Goal: Task Accomplishment & Management: Complete application form

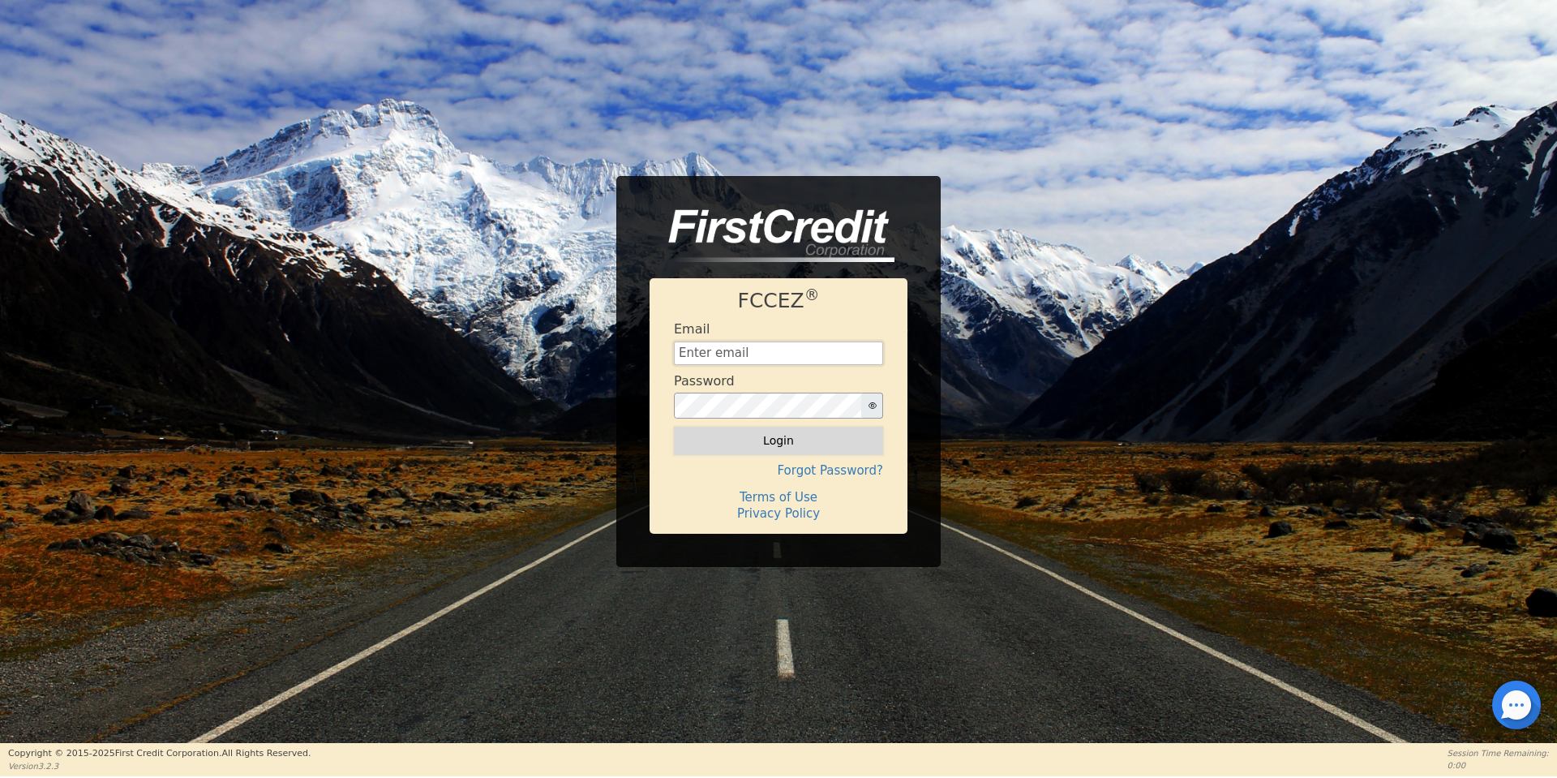
type input "[EMAIL_ADDRESS][DOMAIN_NAME]"
click at [826, 436] on button "Login" at bounding box center [778, 440] width 209 height 28
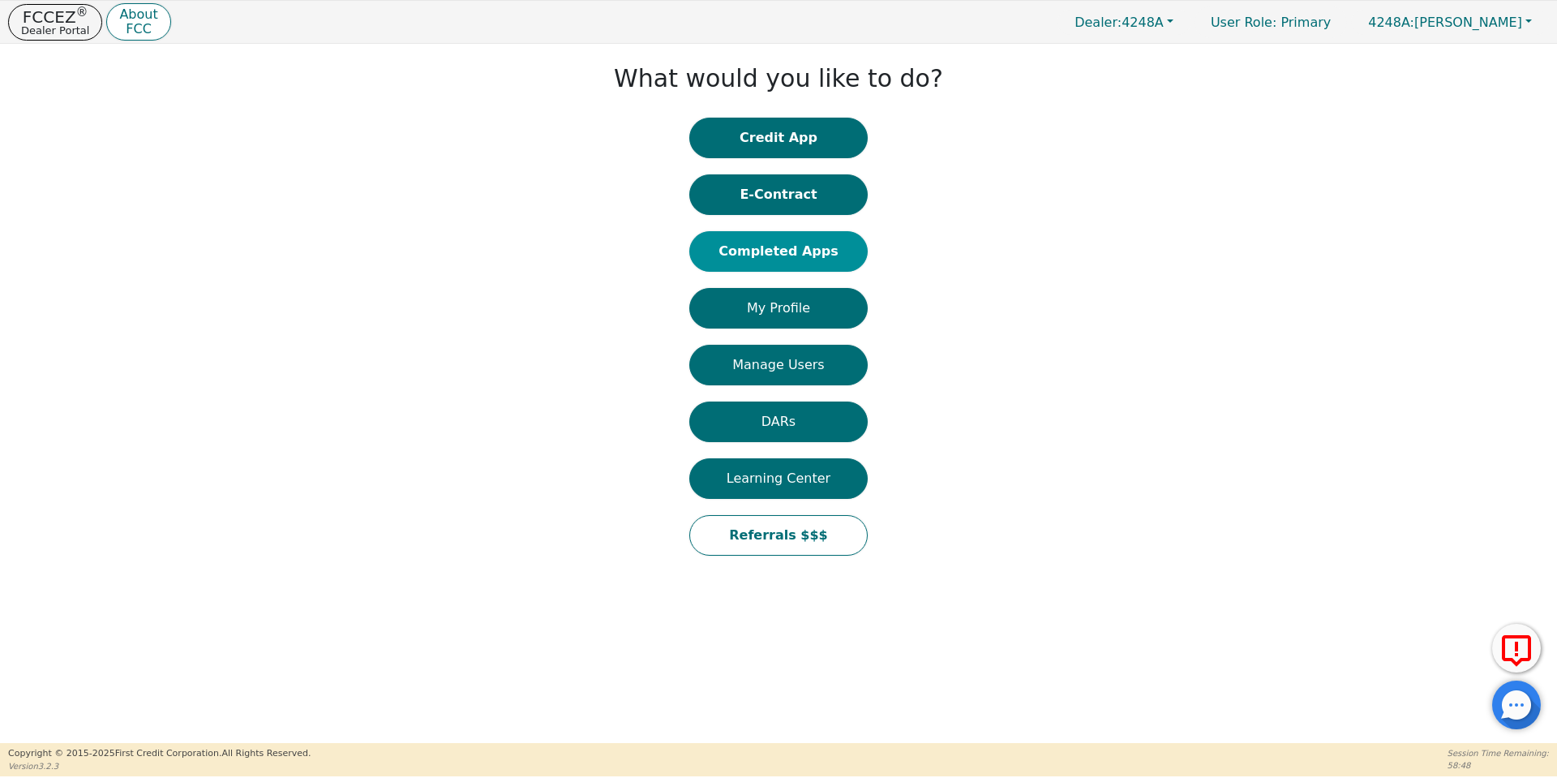
click at [799, 237] on button "Completed Apps" at bounding box center [778, 251] width 178 height 41
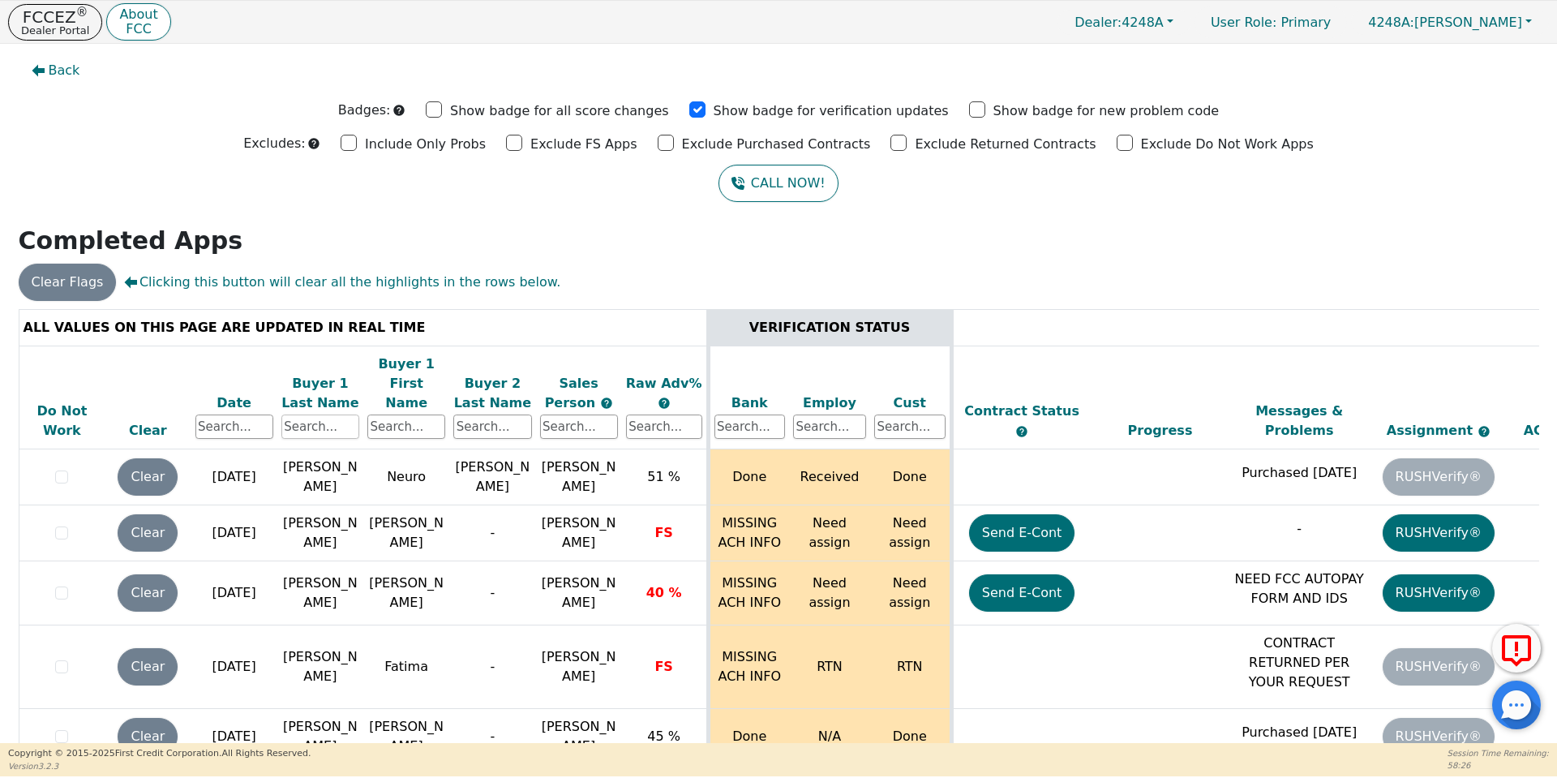
click at [320, 414] on input "text" at bounding box center [320, 426] width 78 height 24
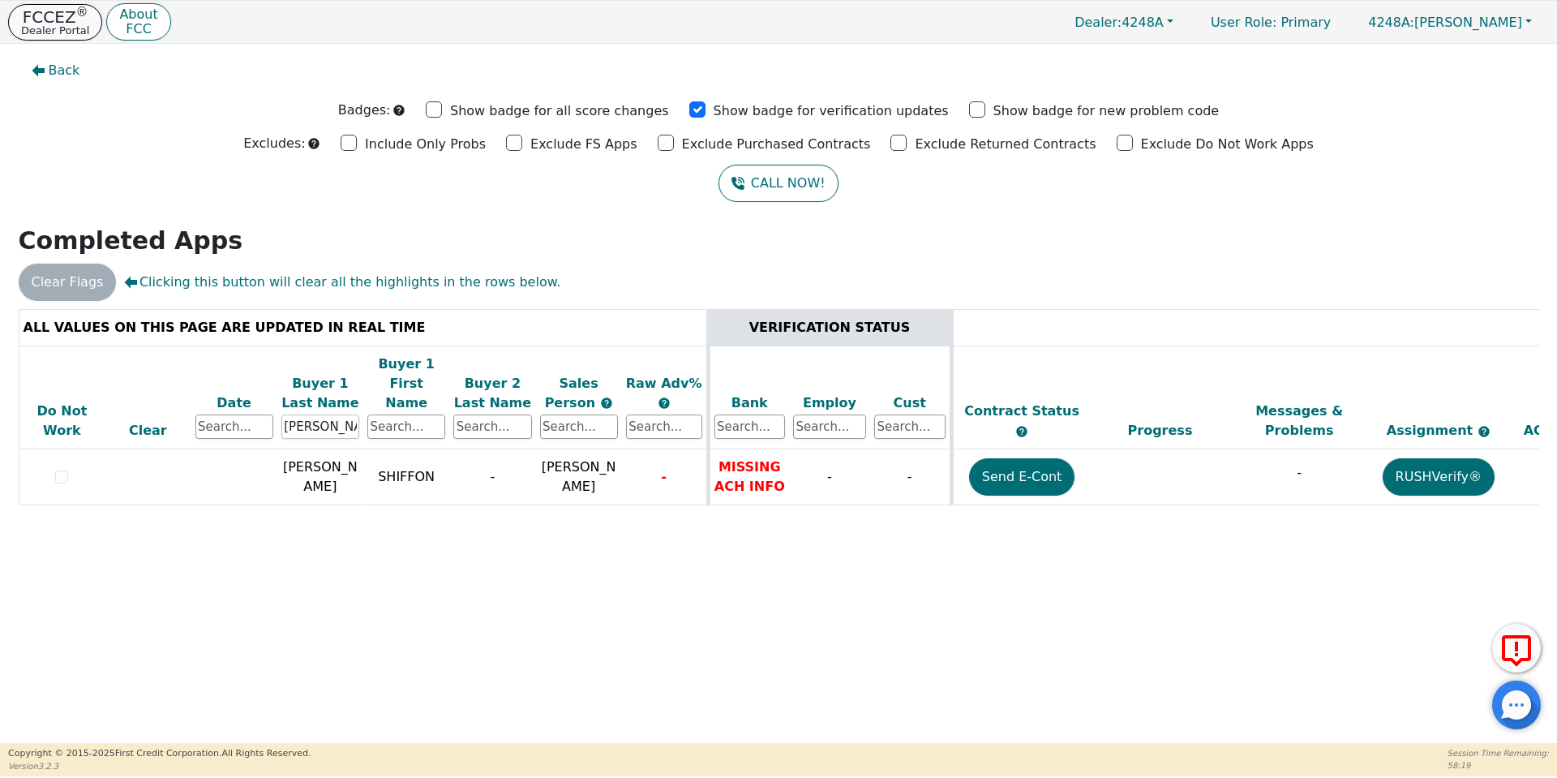
type input "[PERSON_NAME]"
click at [50, 18] on p "FCCEZ ®" at bounding box center [55, 17] width 68 height 16
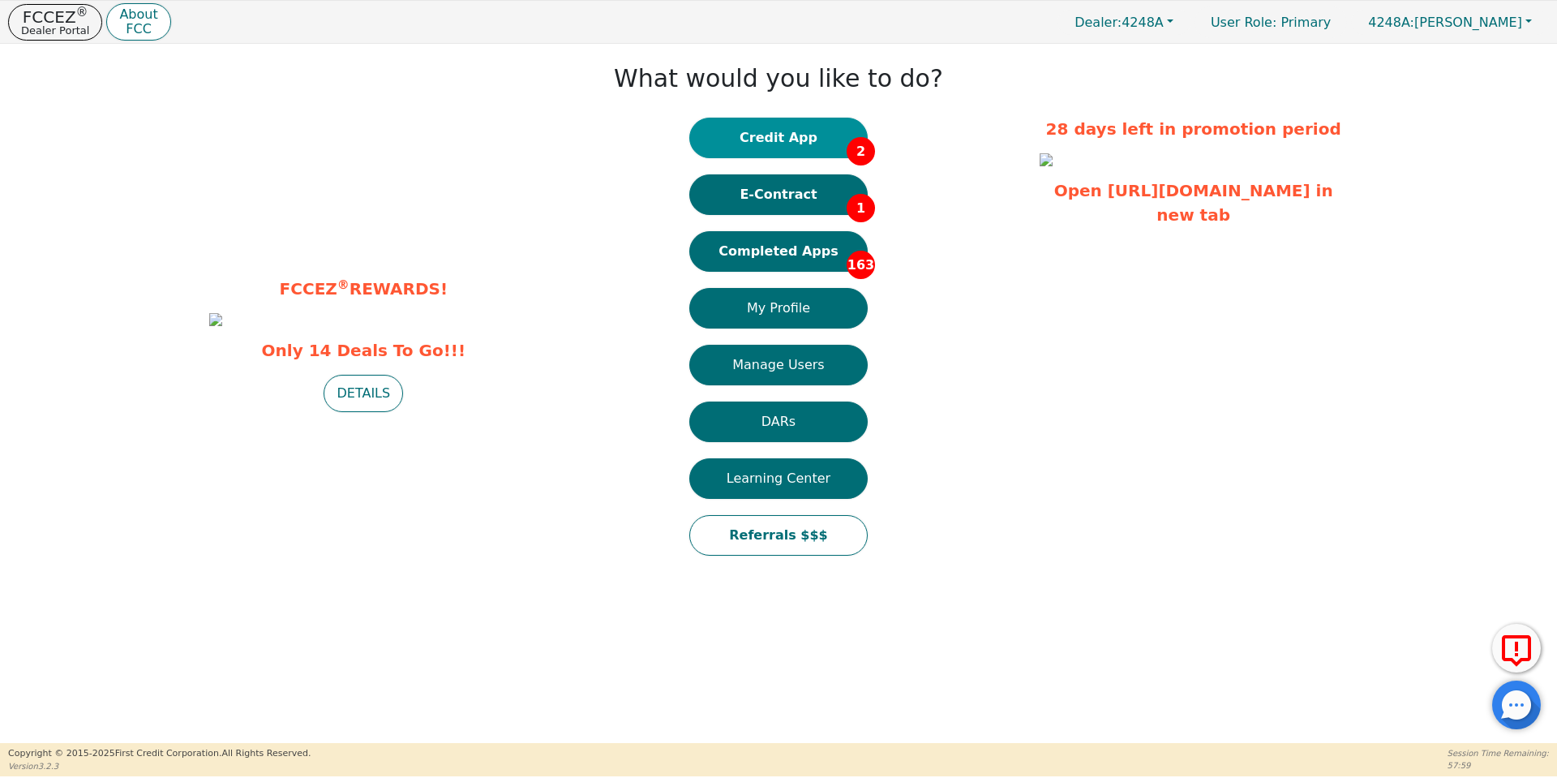
click at [803, 150] on button "Credit App 2" at bounding box center [778, 138] width 178 height 41
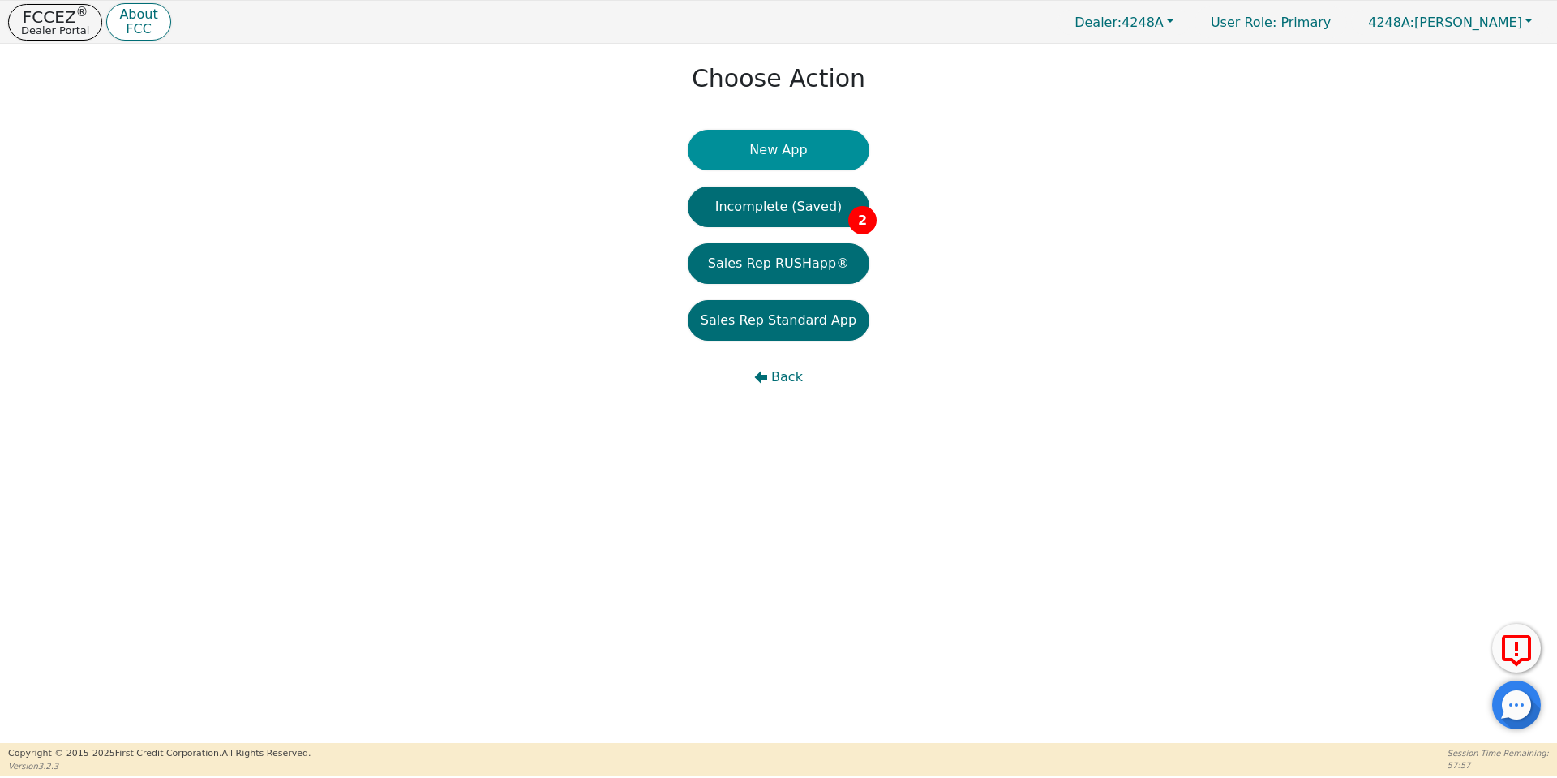
click at [782, 160] on button "New App" at bounding box center [779, 150] width 182 height 41
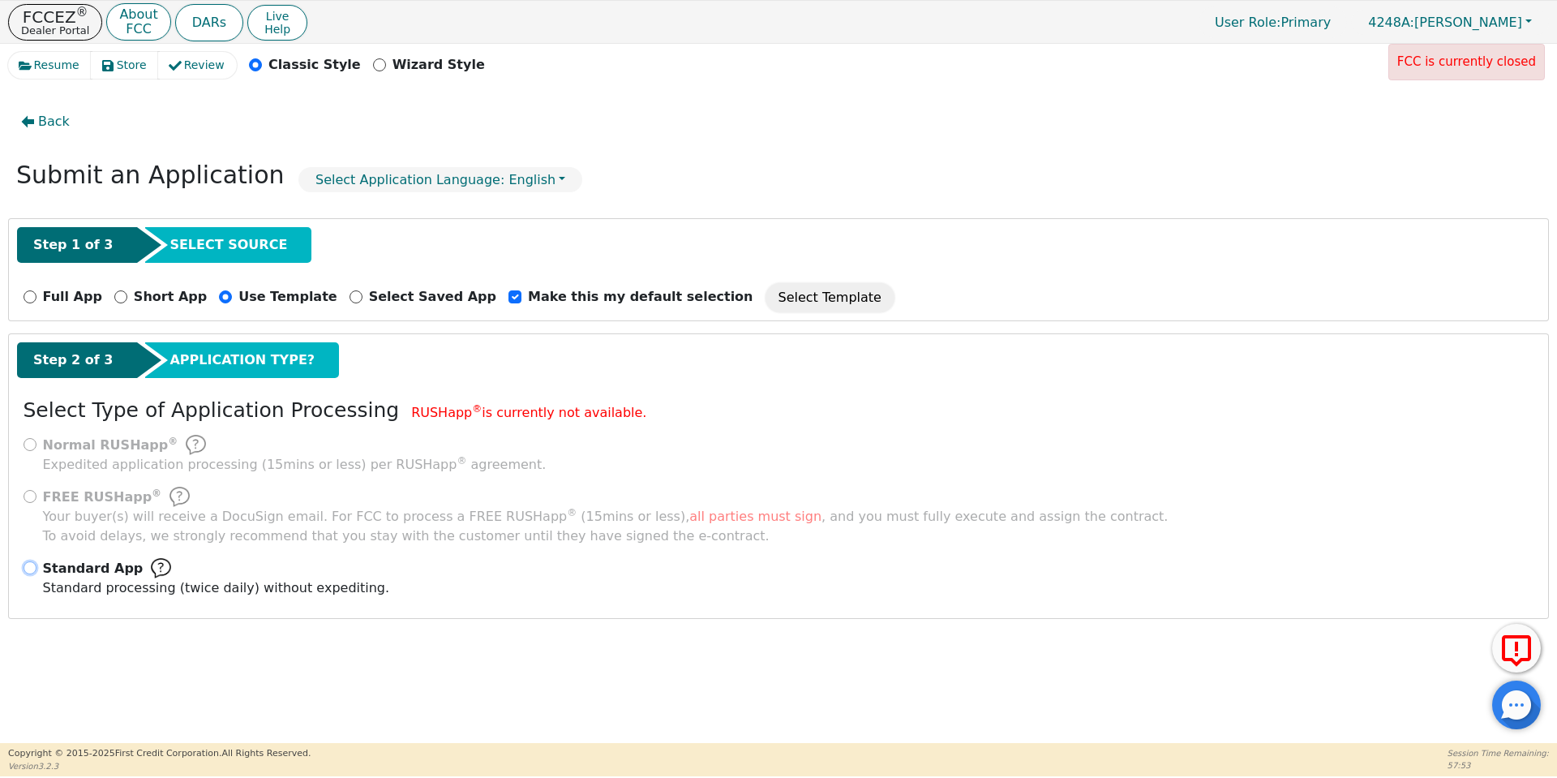
click at [28, 571] on input "Standard App Standard processing (twice daily) without expediting." at bounding box center [30, 567] width 13 height 13
radio input "true"
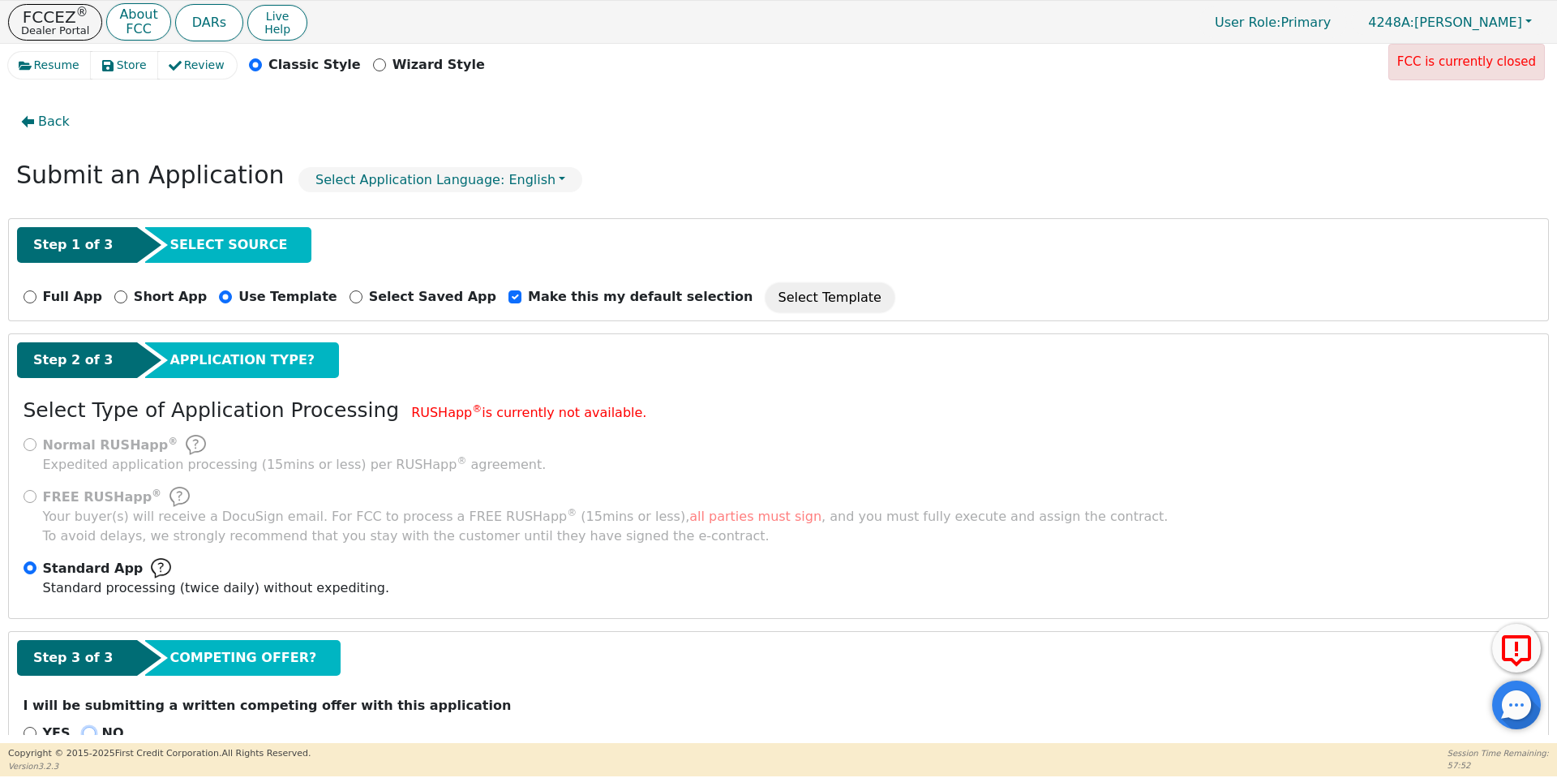
click at [84, 728] on input "NO" at bounding box center [89, 732] width 13 height 13
radio input "true"
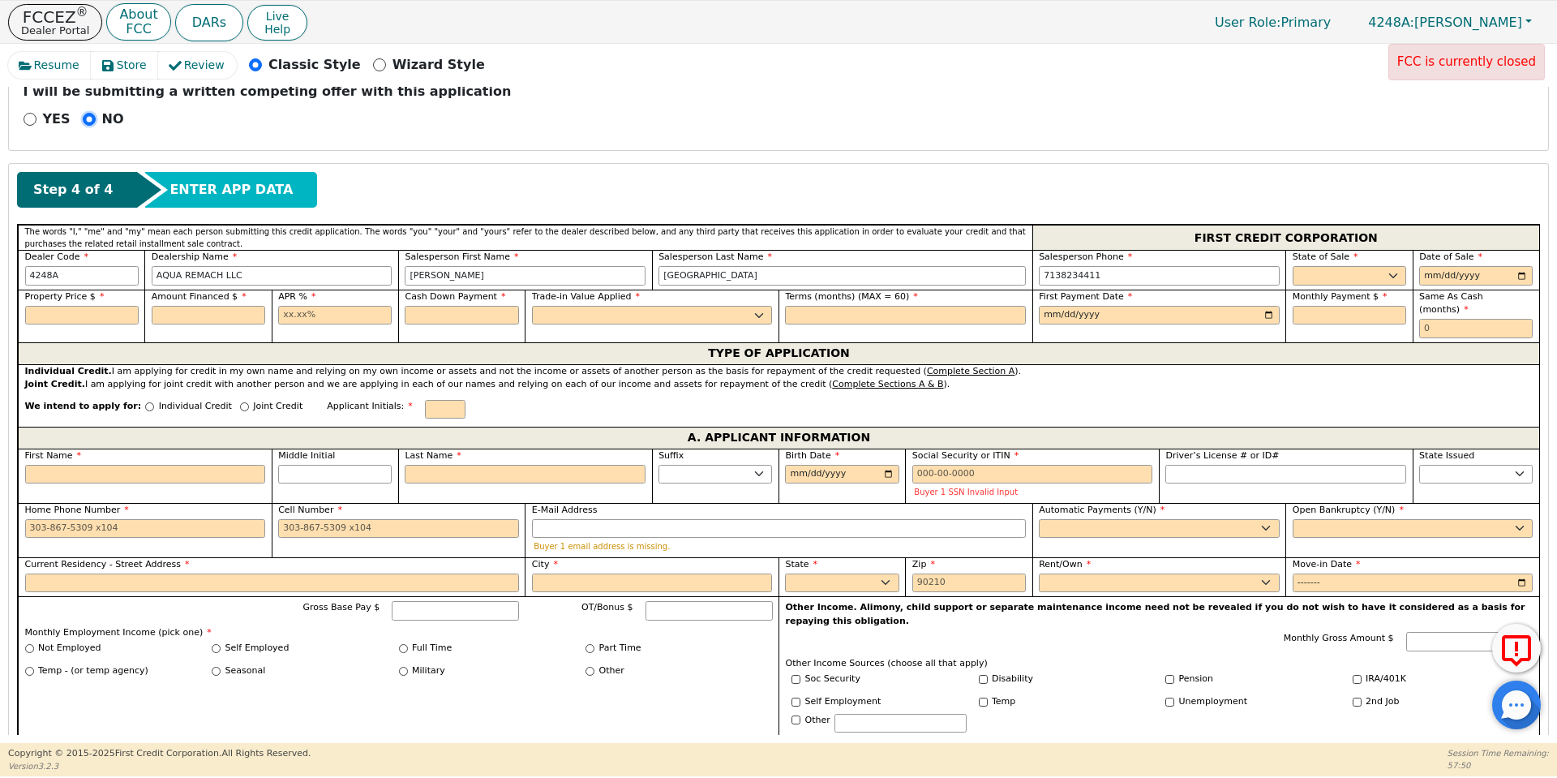
scroll to position [623, 0]
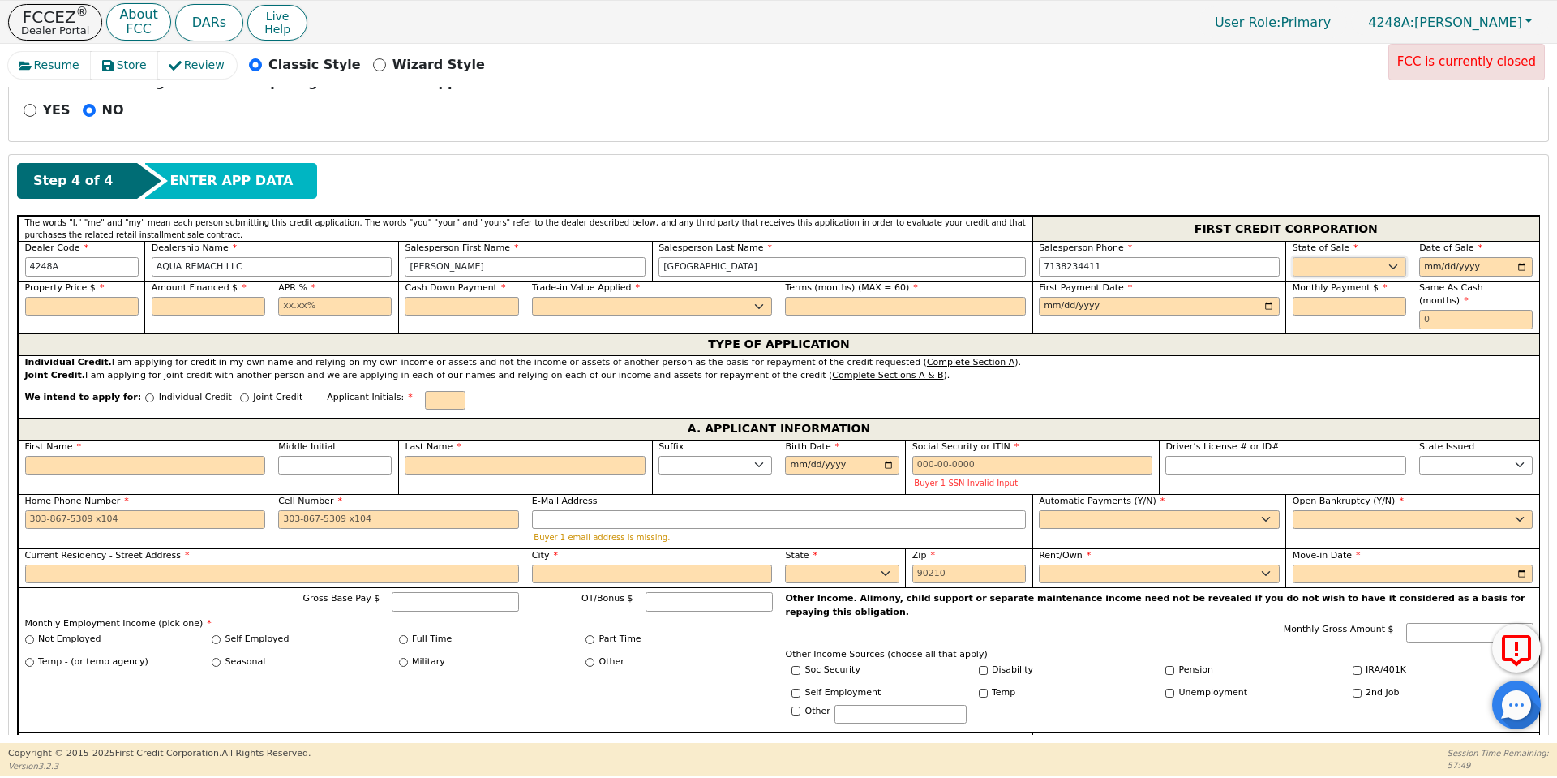
click at [1379, 260] on select "AK AL AR AZ CA CO CT DC DE FL [GEOGRAPHIC_DATA] HI IA ID IL IN KS [GEOGRAPHIC_D…" at bounding box center [1349, 266] width 114 height 19
select select "[GEOGRAPHIC_DATA]"
click at [1292, 257] on select "AK AL AR AZ CA CO CT DC DE FL [GEOGRAPHIC_DATA] HI IA ID IL IN KS [GEOGRAPHIC_D…" at bounding box center [1349, 266] width 114 height 19
type input "[DATE]"
type input "8500.00"
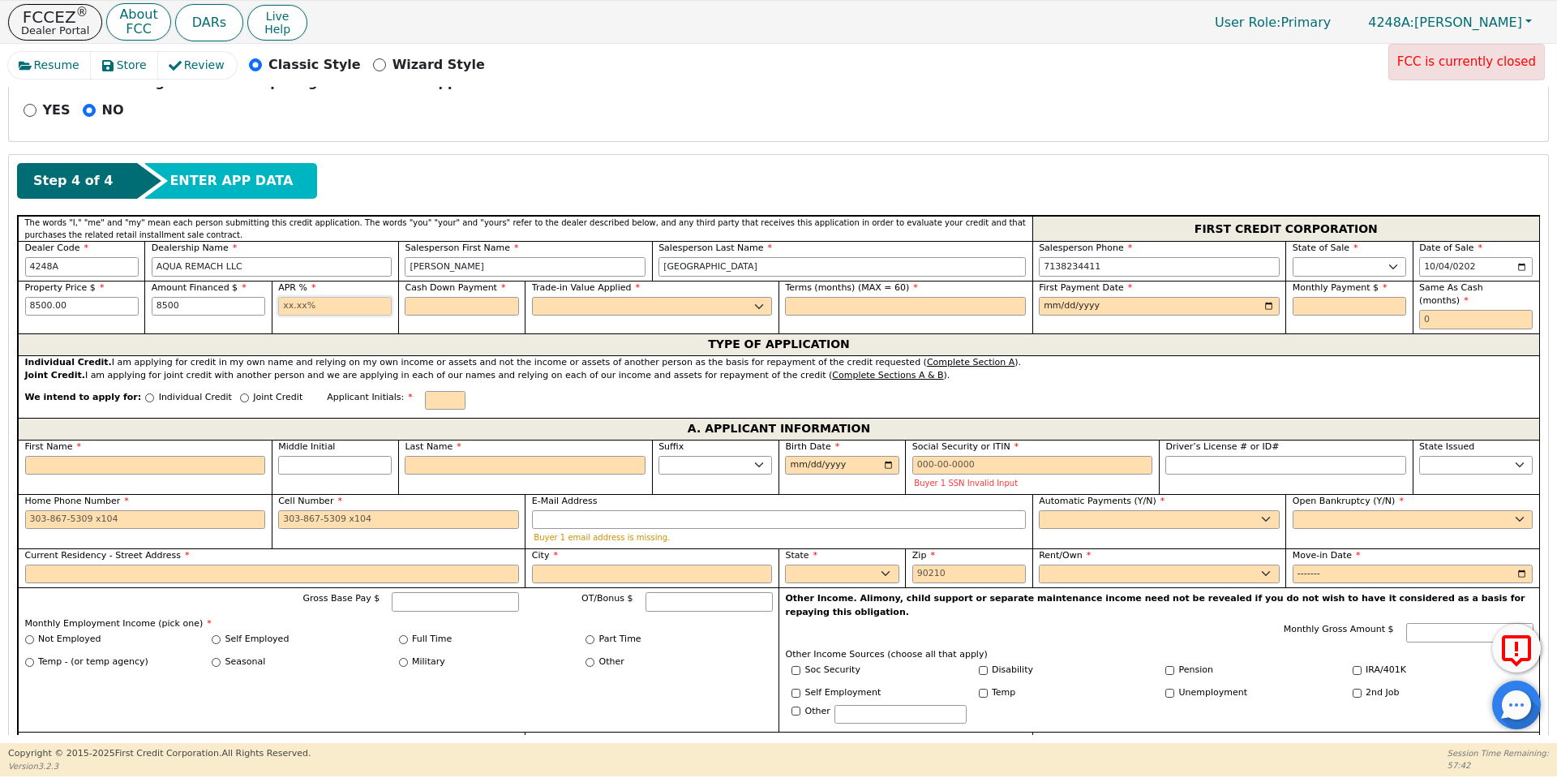
type input "8500.00"
type input "17.99"
type input "0.00"
select select "n"
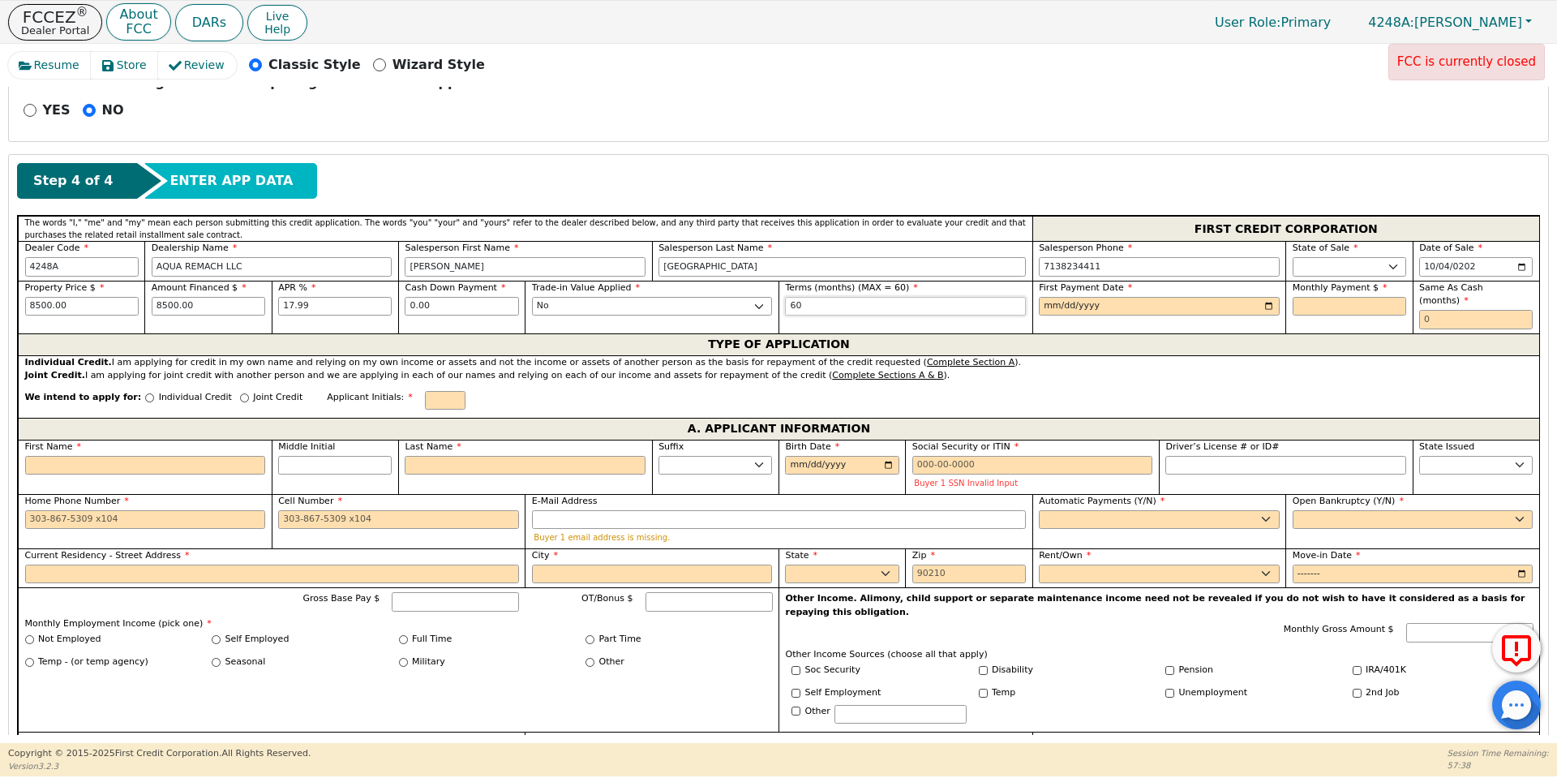
type input "60"
type input "[DATE]"
type input "215.80"
type input "0"
click at [145, 393] on input "Individual Credit" at bounding box center [149, 397] width 9 height 9
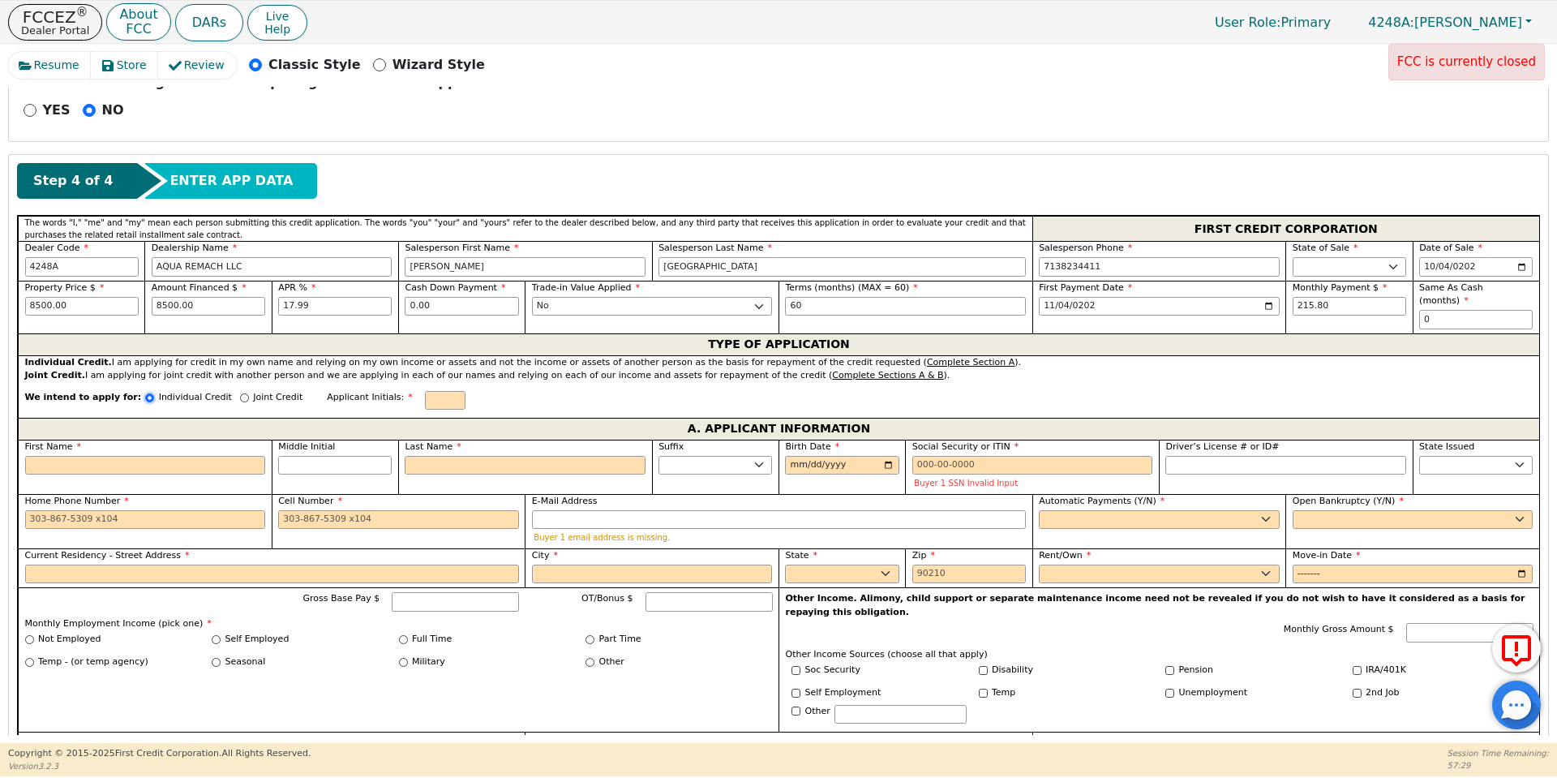
radio input "true"
click at [174, 456] on input "First Name" at bounding box center [145, 465] width 241 height 19
type input "R"
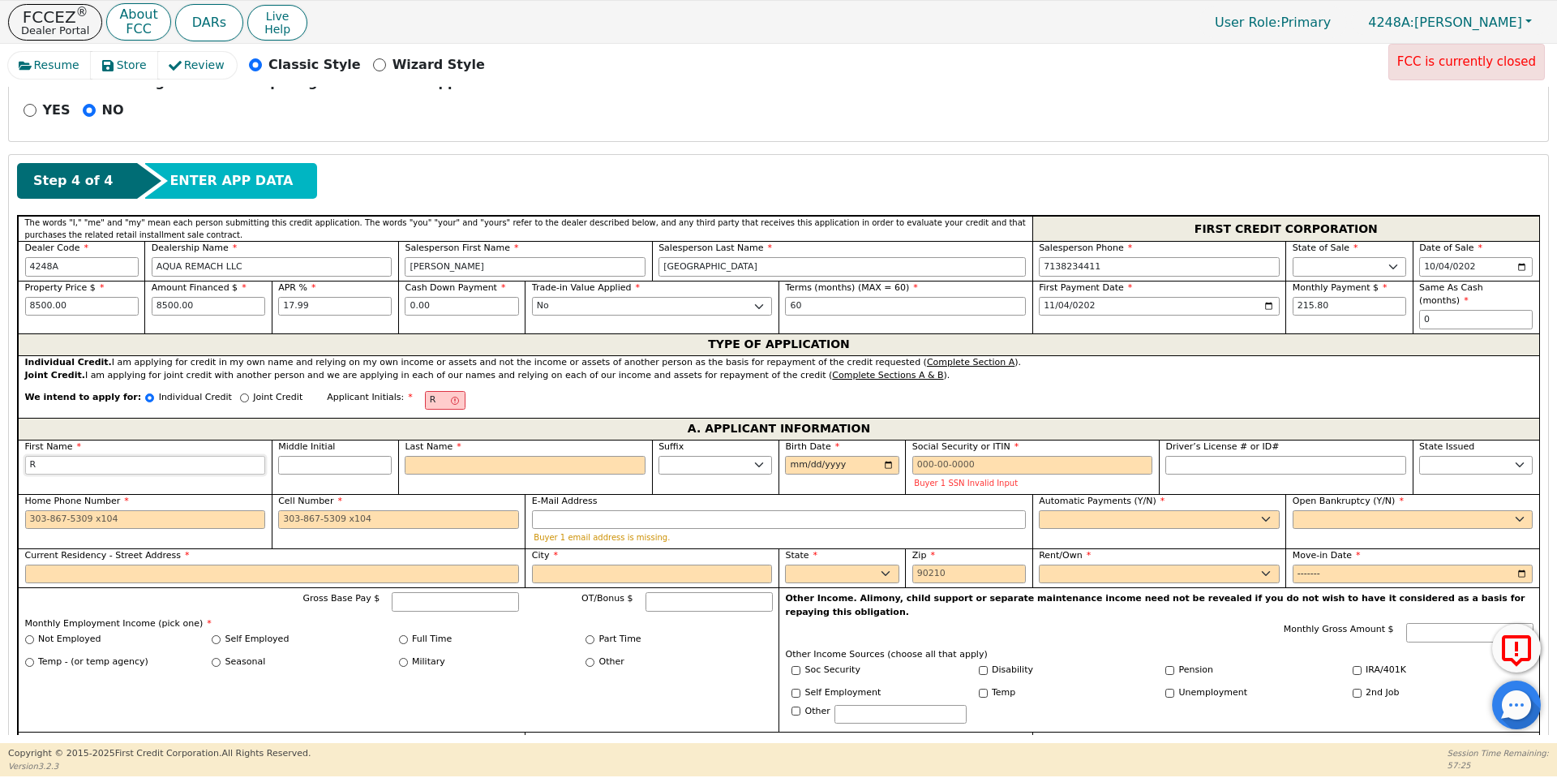
type input "Ro"
type input "Ros"
type input "[PERSON_NAME]"
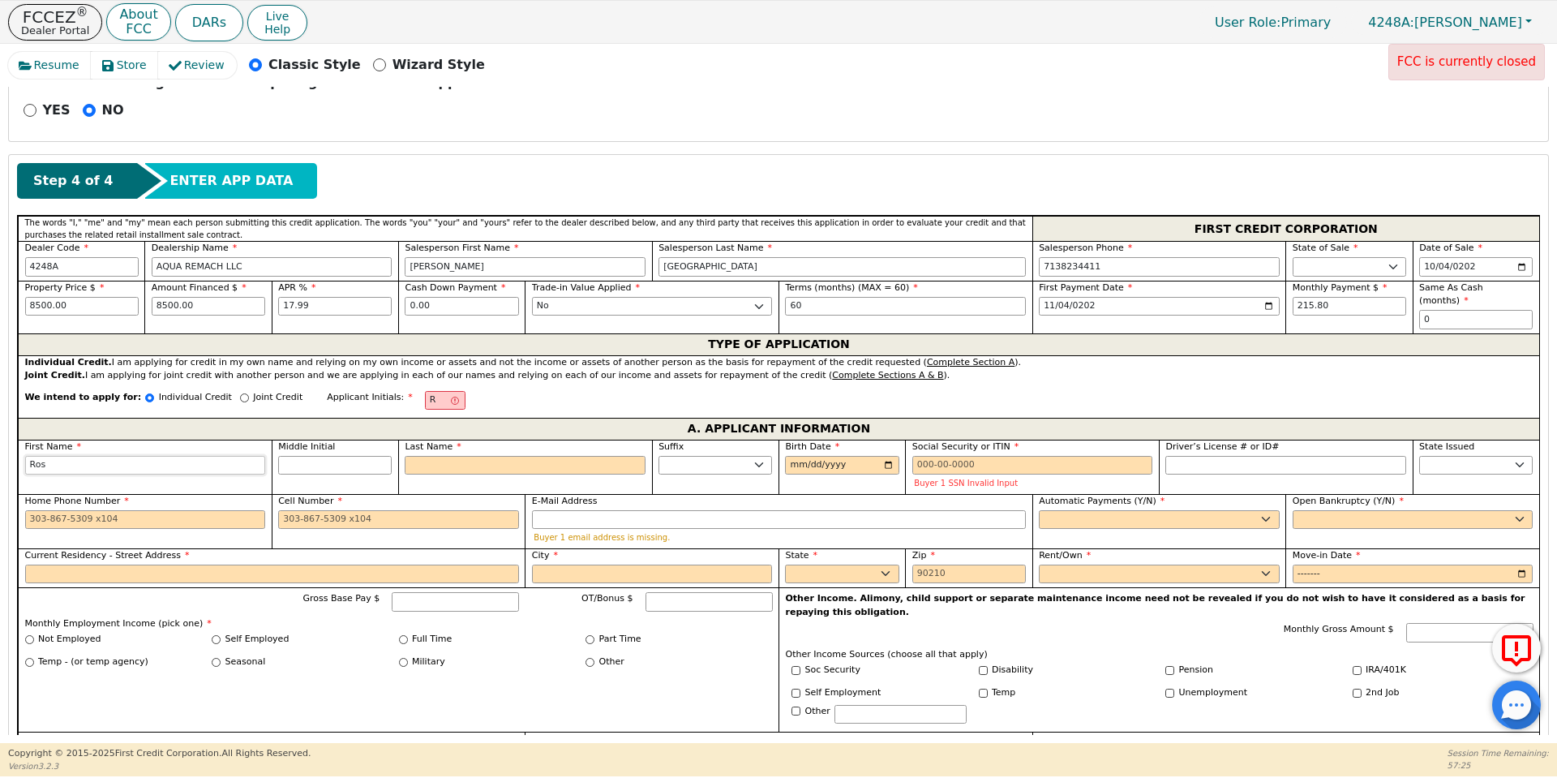
type input "[PERSON_NAME]"
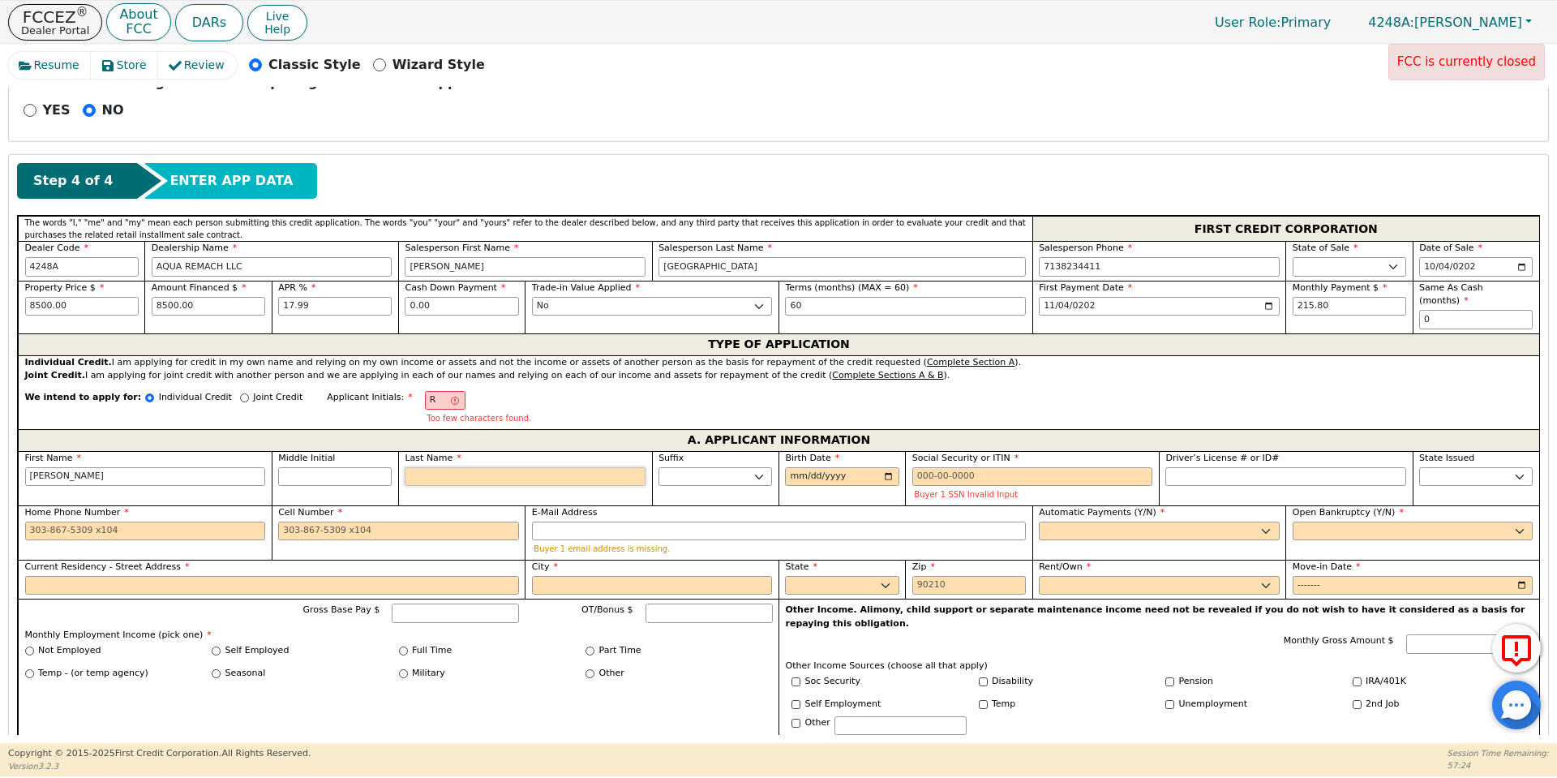
type input "RM"
type input "M"
type input "[PERSON_NAME]"
type input "Mor"
type input "[PERSON_NAME]"
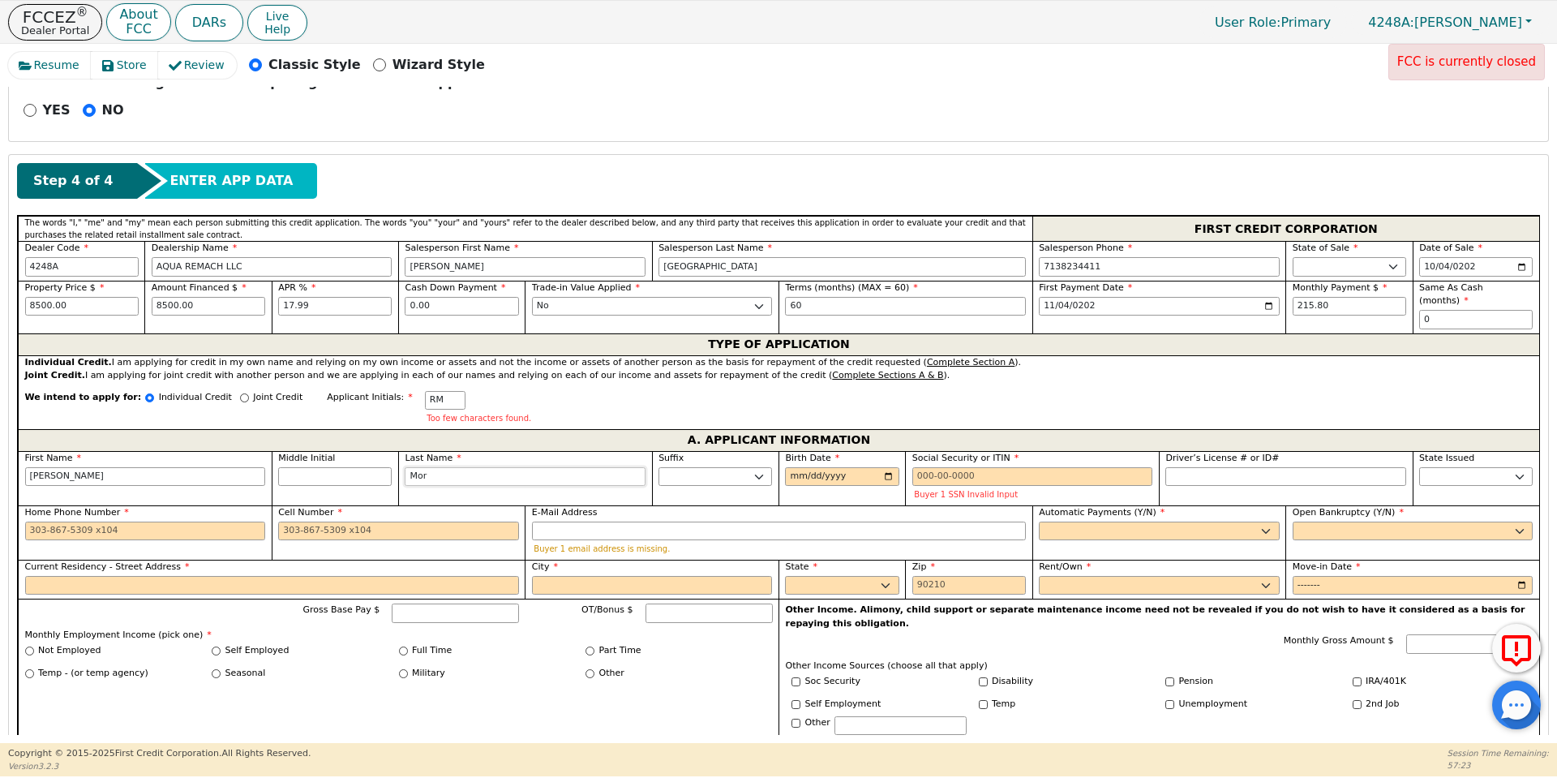
type input "[PERSON_NAME]"
type input "Moral"
type input "[PERSON_NAME]"
type input "Morale"
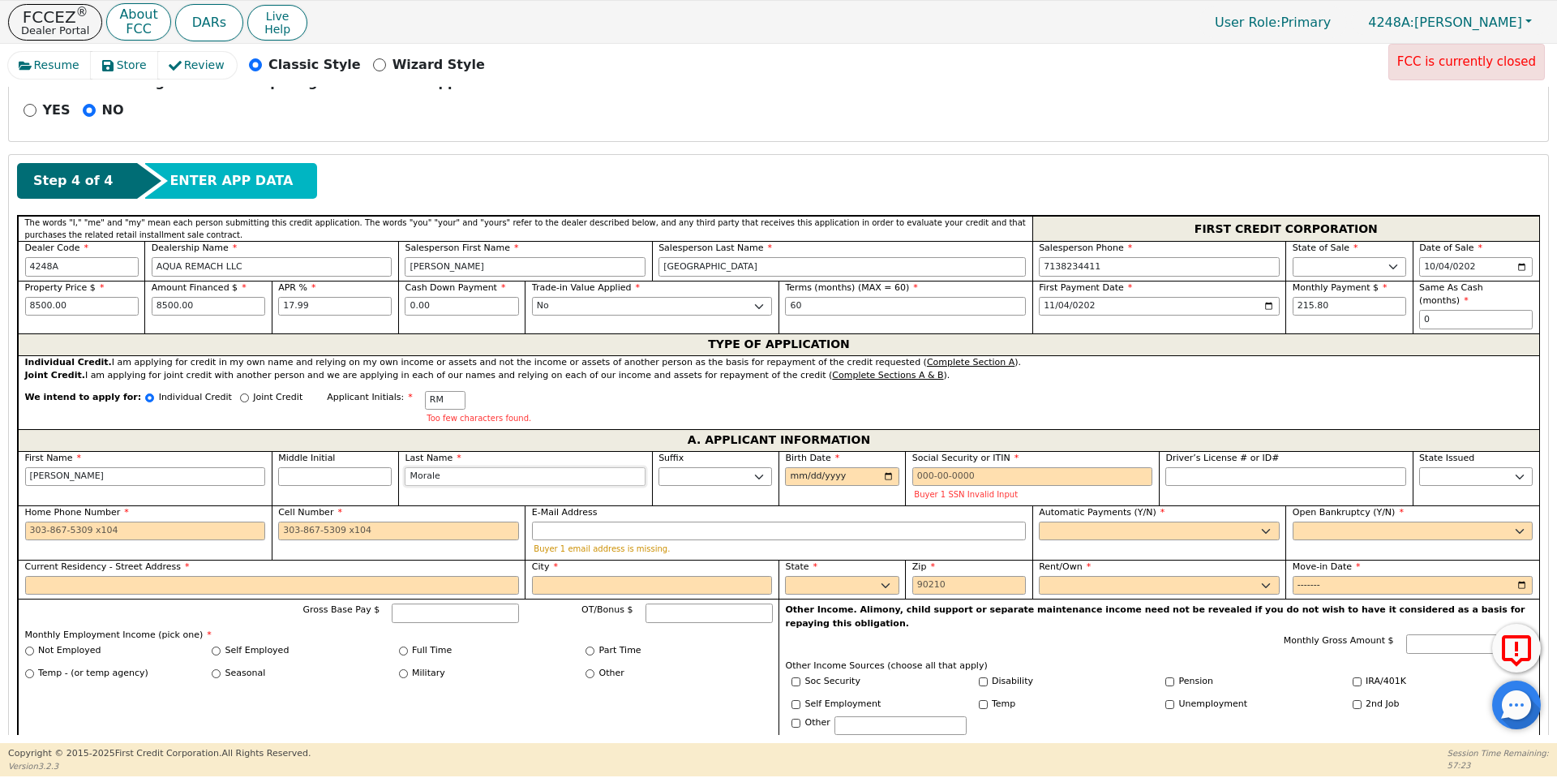
type input "[PERSON_NAME]"
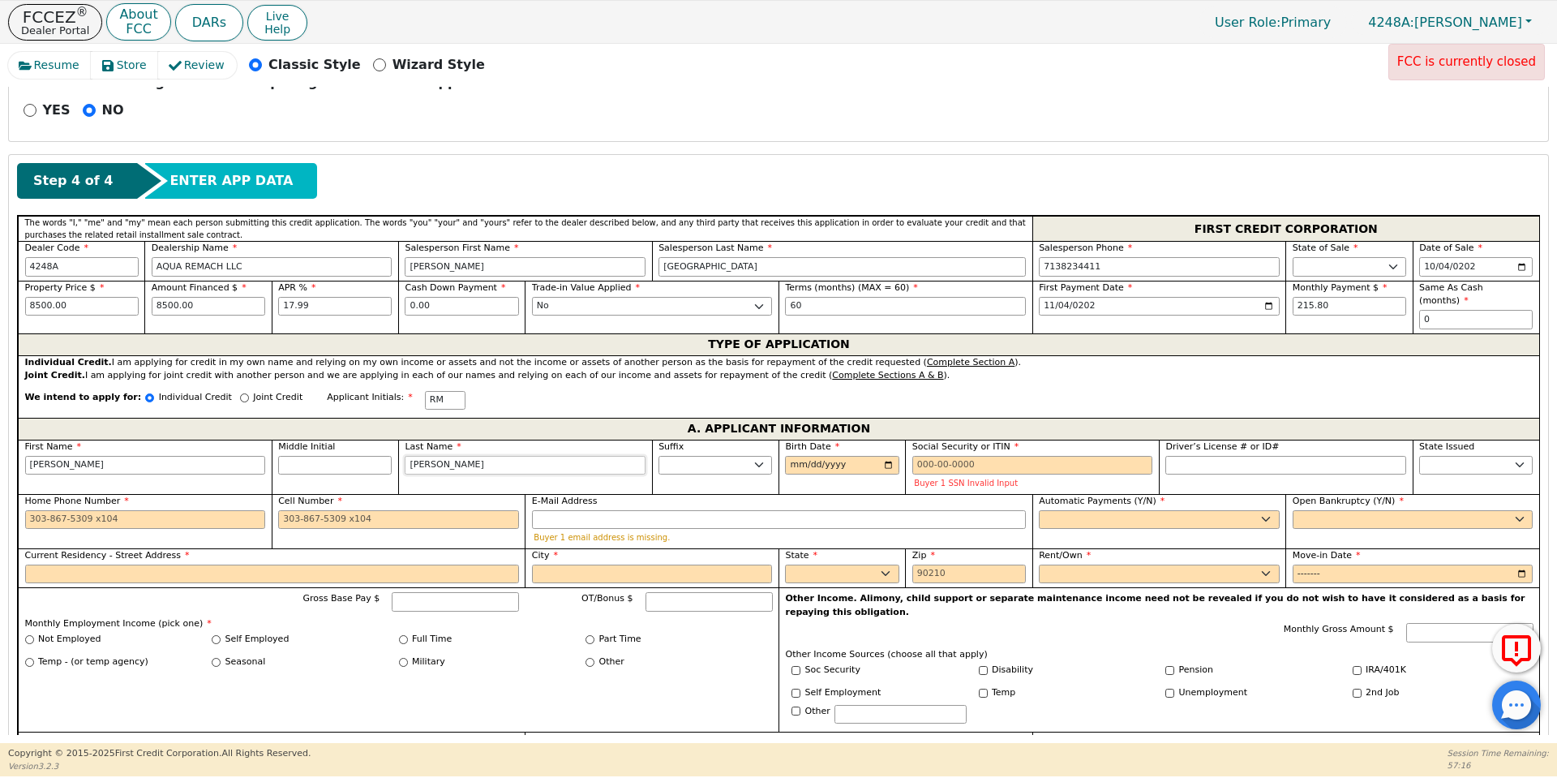
type input "[PERSON_NAME]"
type input "[DATE]"
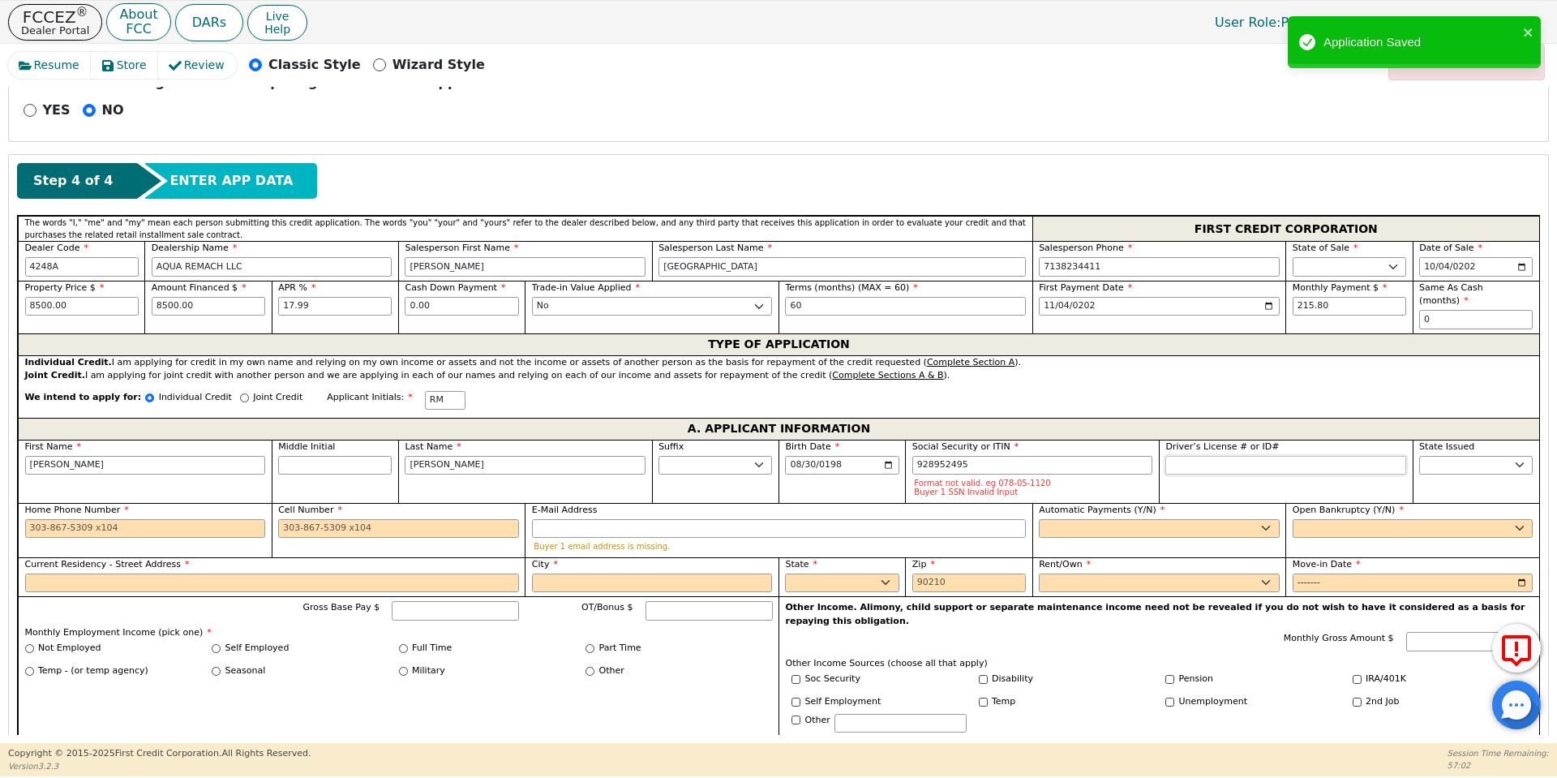
type input "***-**-2495"
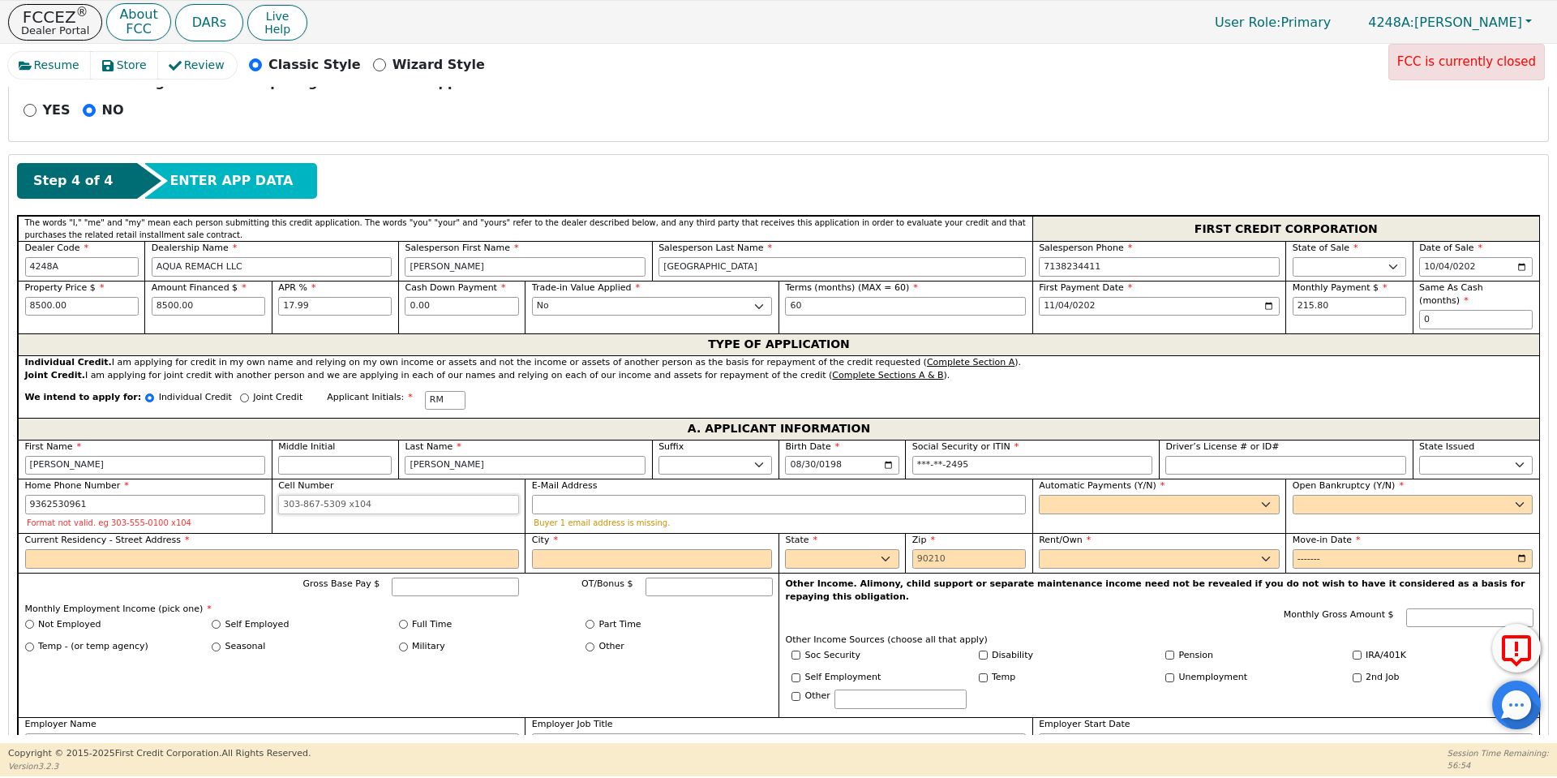
type input "[PHONE_NUMBER]"
type input "[EMAIL_ADDRESS][DOMAIN_NAME]"
select select "y"
type input "[PERSON_NAME]"
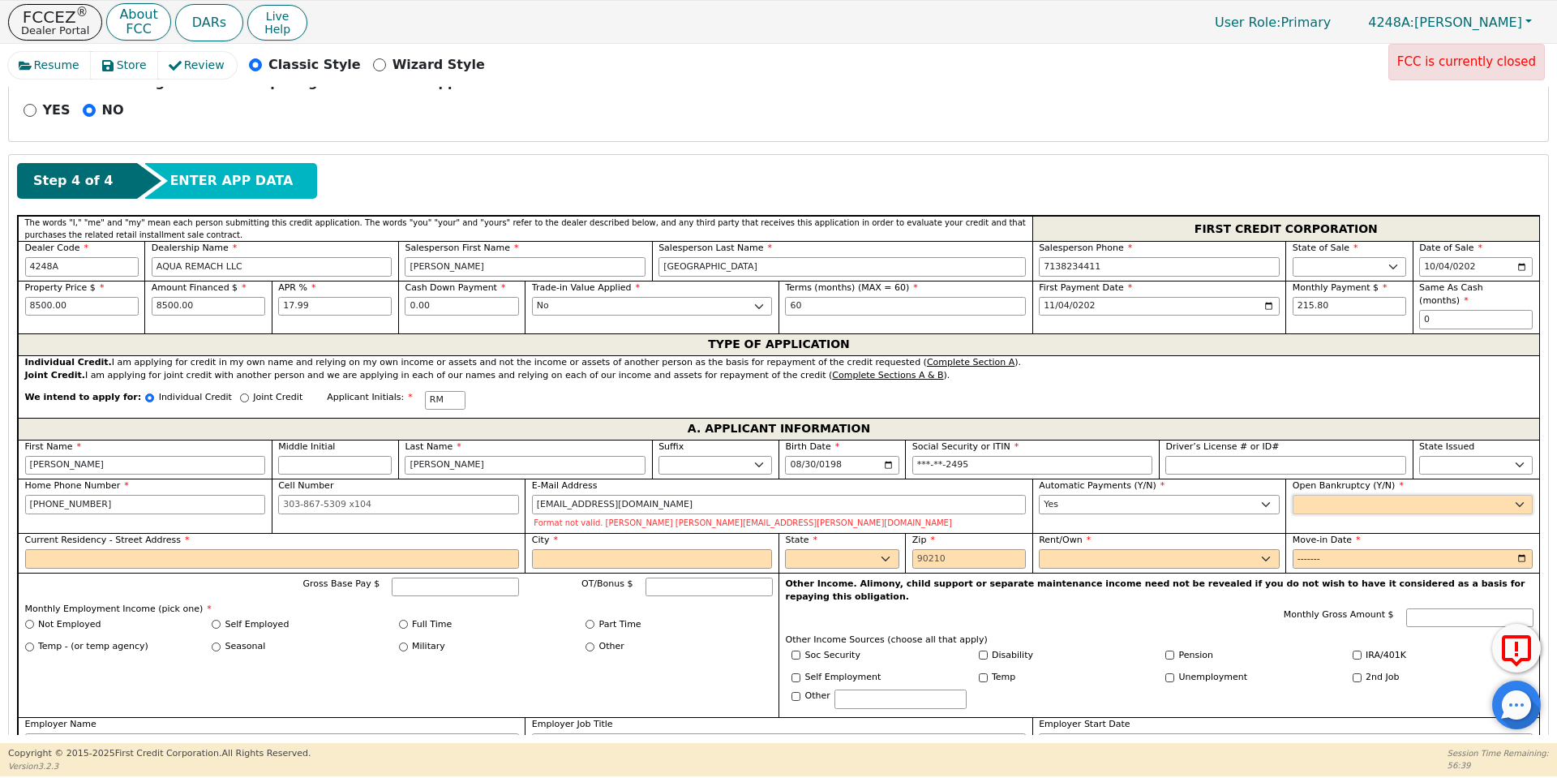
select select "n"
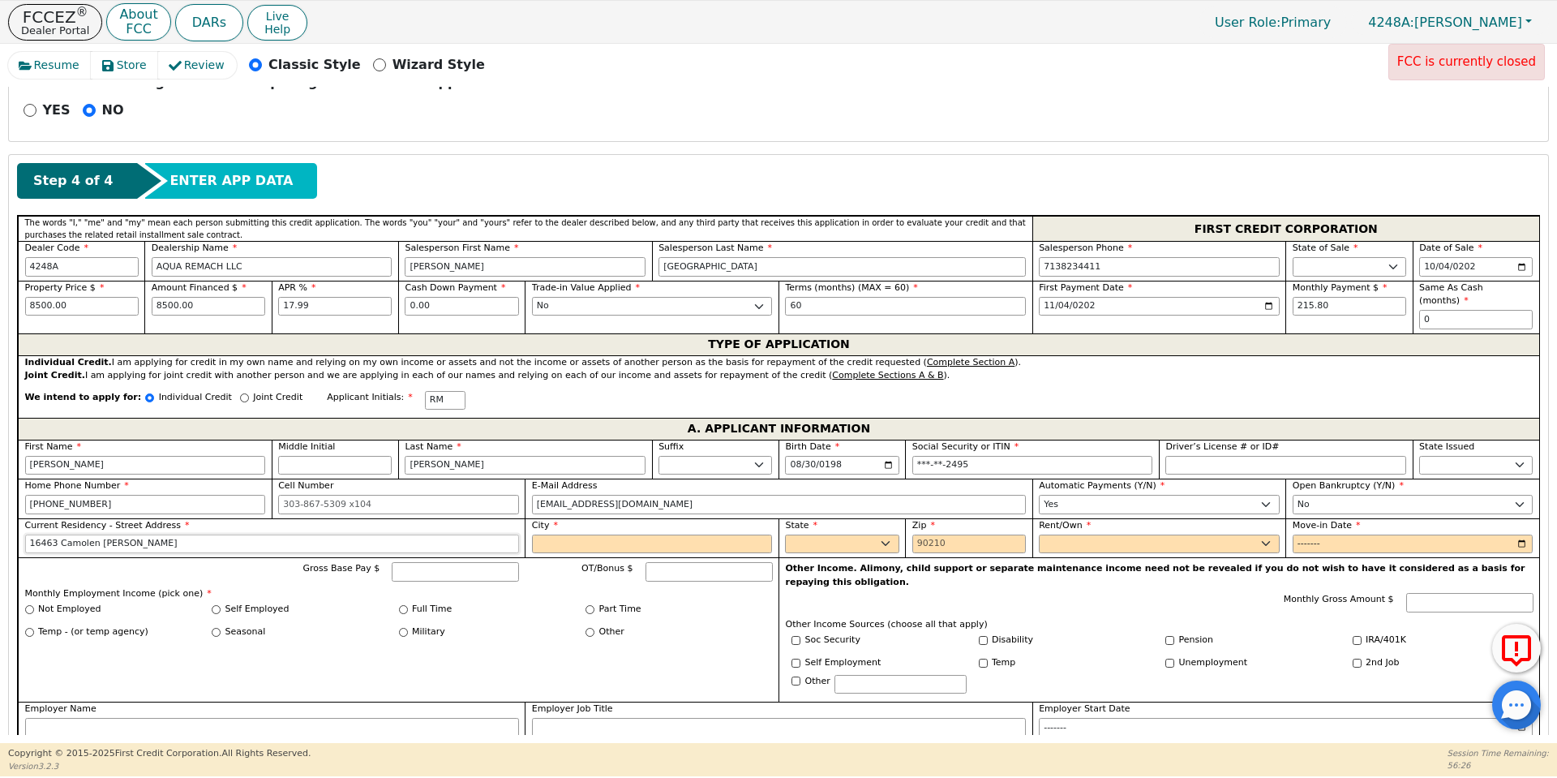
type input "16463 Camolen [PERSON_NAME]"
type input "Conroe"
select select "[GEOGRAPHIC_DATA]"
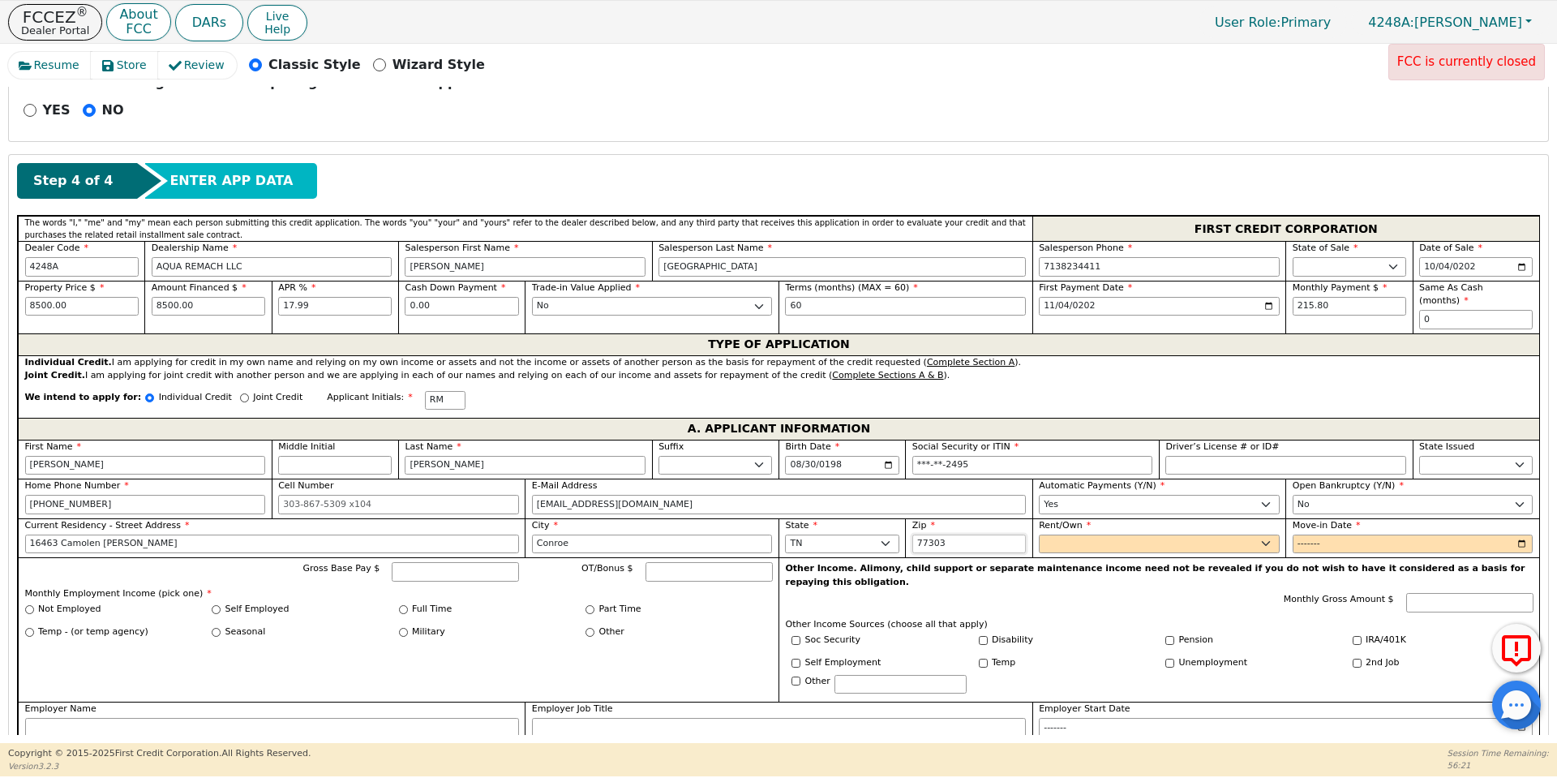
type input "77303"
select select "Own"
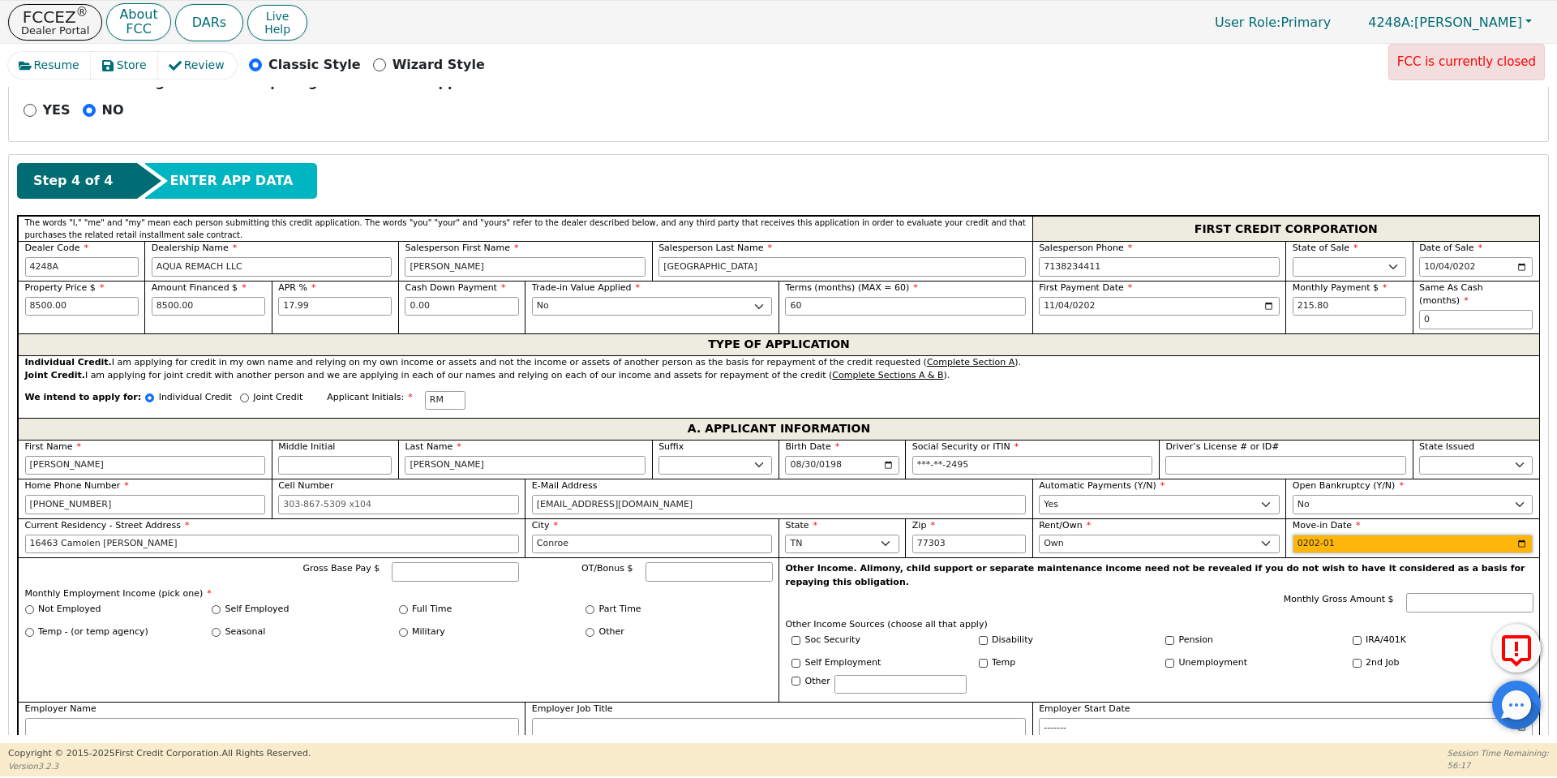
type input "2021-01"
click at [217, 605] on input "Self Employed" at bounding box center [216, 609] width 9 height 9
radio input "true"
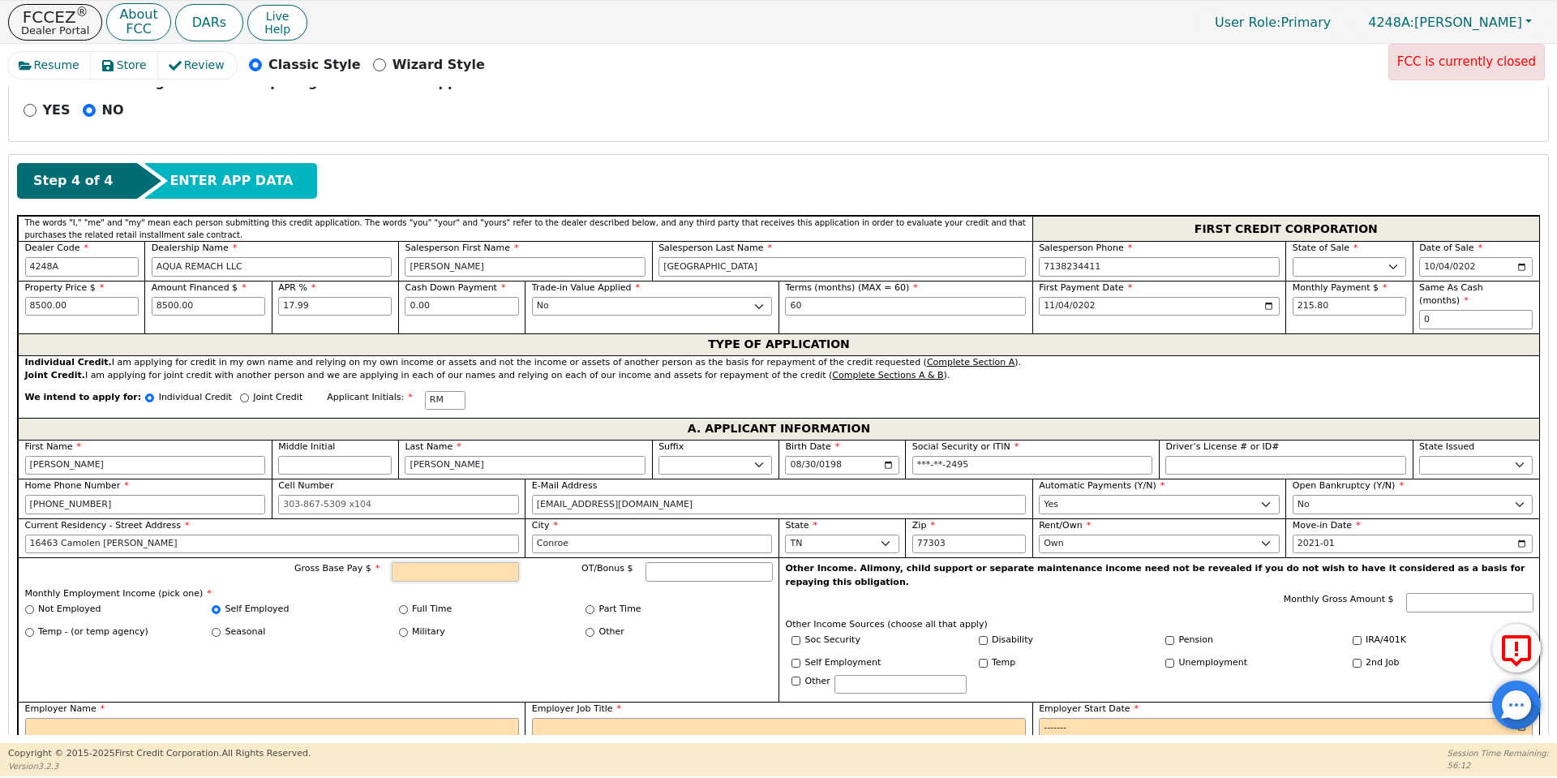
click at [443, 562] on input "Gross Base Pay $" at bounding box center [455, 571] width 127 height 19
type input "4400.00"
click at [457, 712] on div "Employer Name" at bounding box center [271, 721] width 507 height 40
click at [456, 712] on div "Employer Name" at bounding box center [271, 721] width 507 height 40
click at [449, 718] on input "Employer Name" at bounding box center [272, 727] width 494 height 19
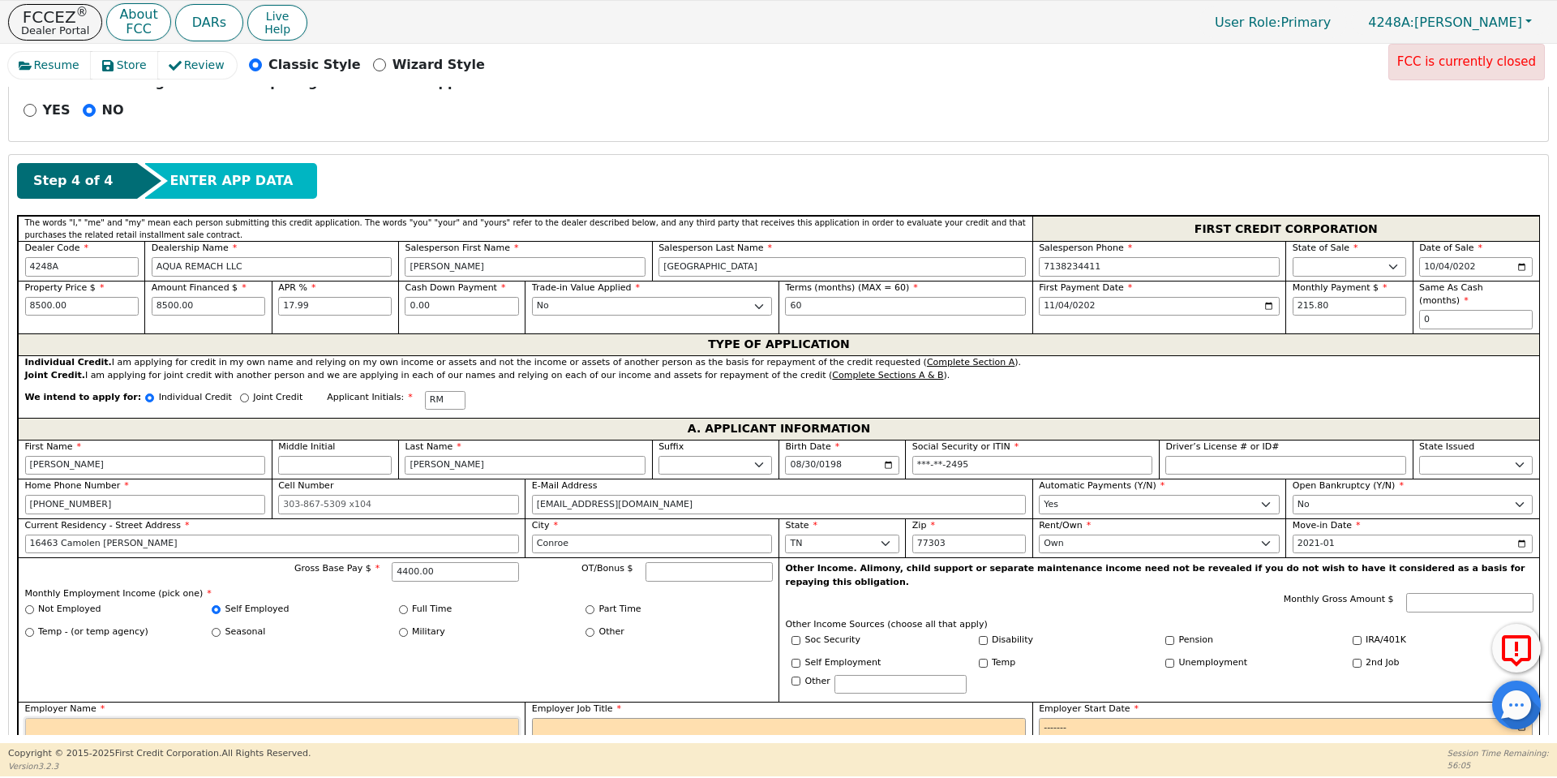
click at [446, 718] on input "Employer Name" at bounding box center [272, 727] width 494 height 19
type input "House Keeping"
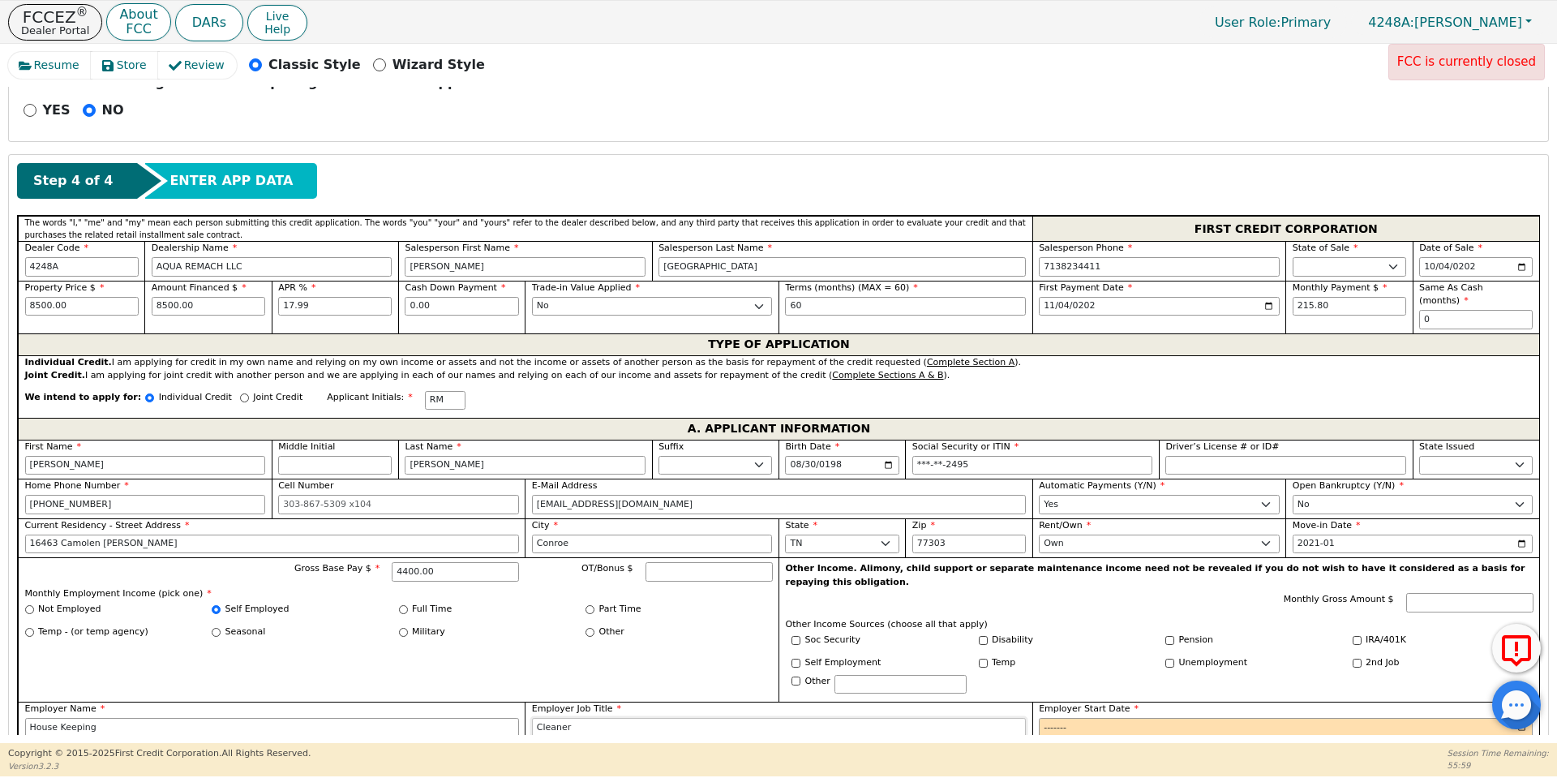
type input "Cleaner"
type input "2019-01"
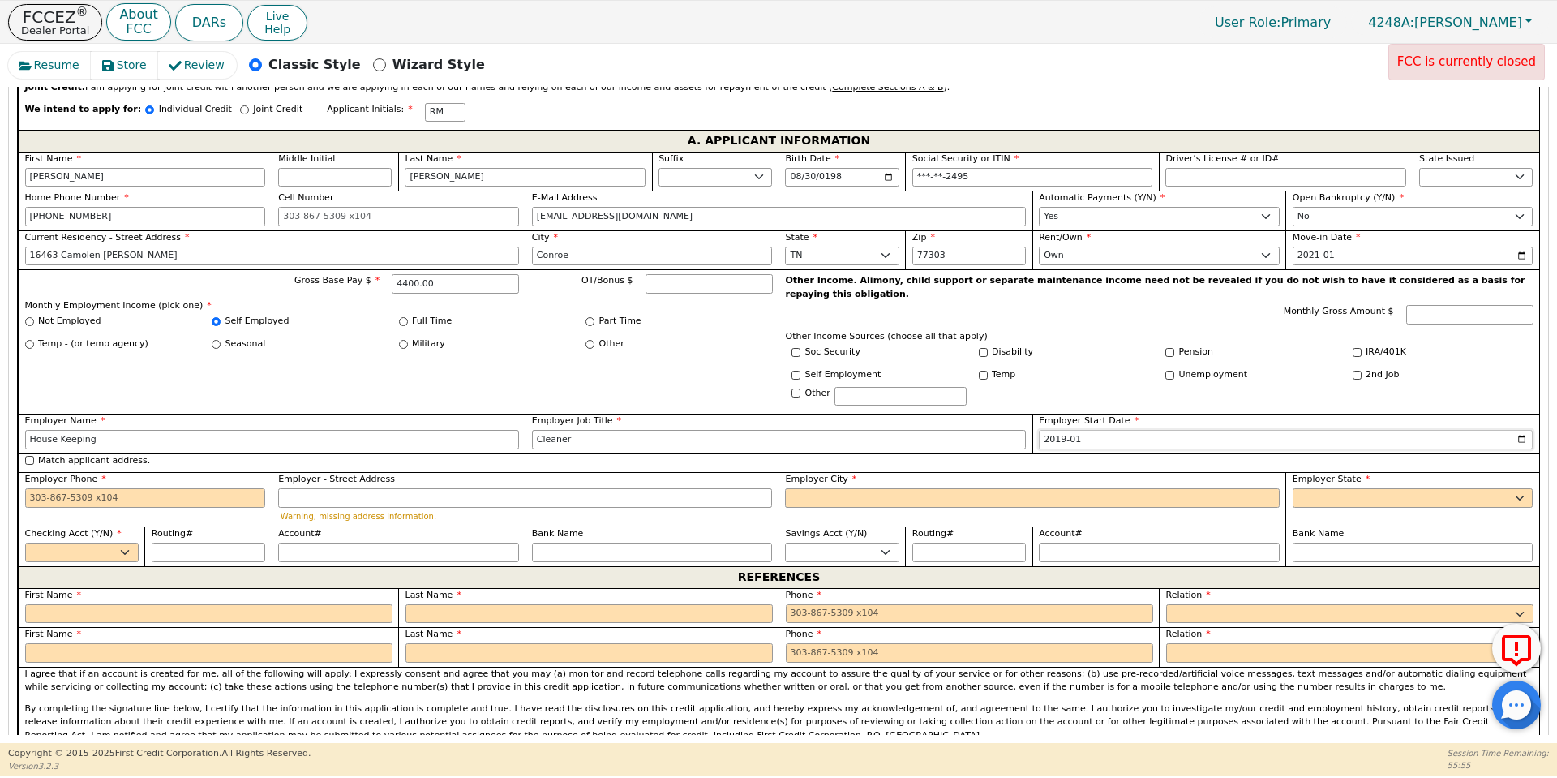
scroll to position [991, 0]
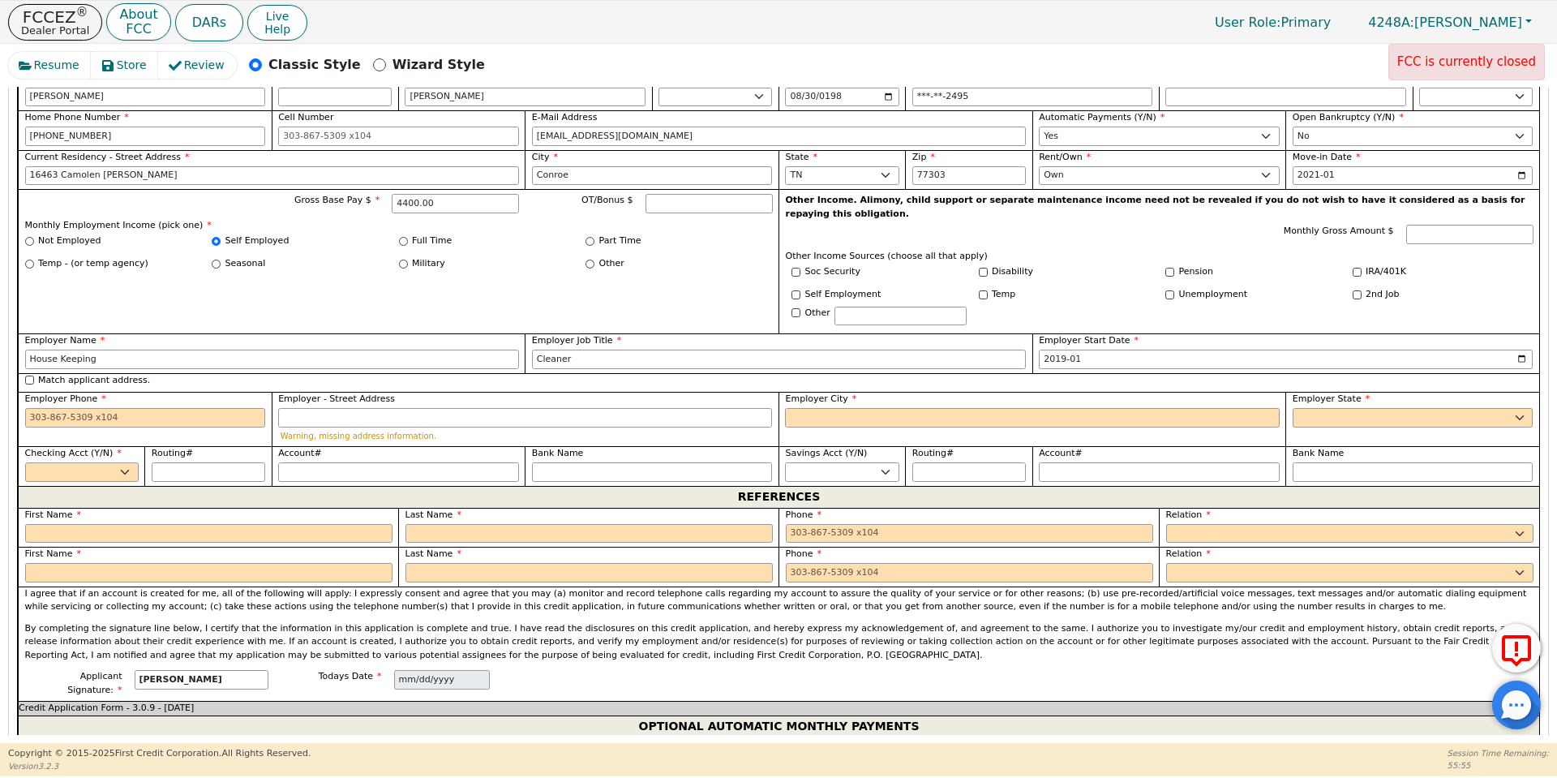
click at [208, 401] on div "Employer Phone" at bounding box center [145, 419] width 254 height 54
click at [205, 408] on input "Employer Phone" at bounding box center [145, 417] width 241 height 19
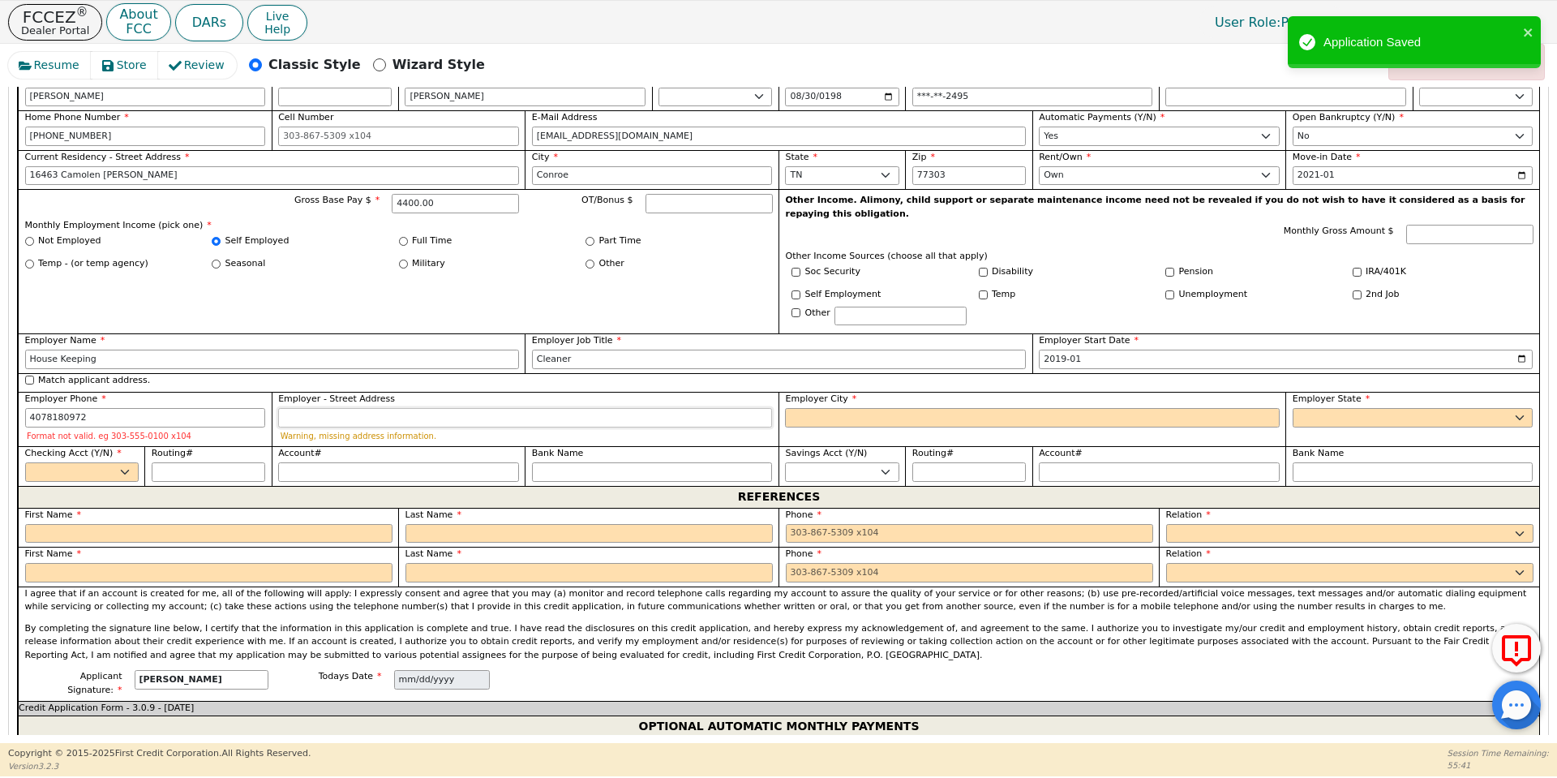
type input "[PHONE_NUMBER]"
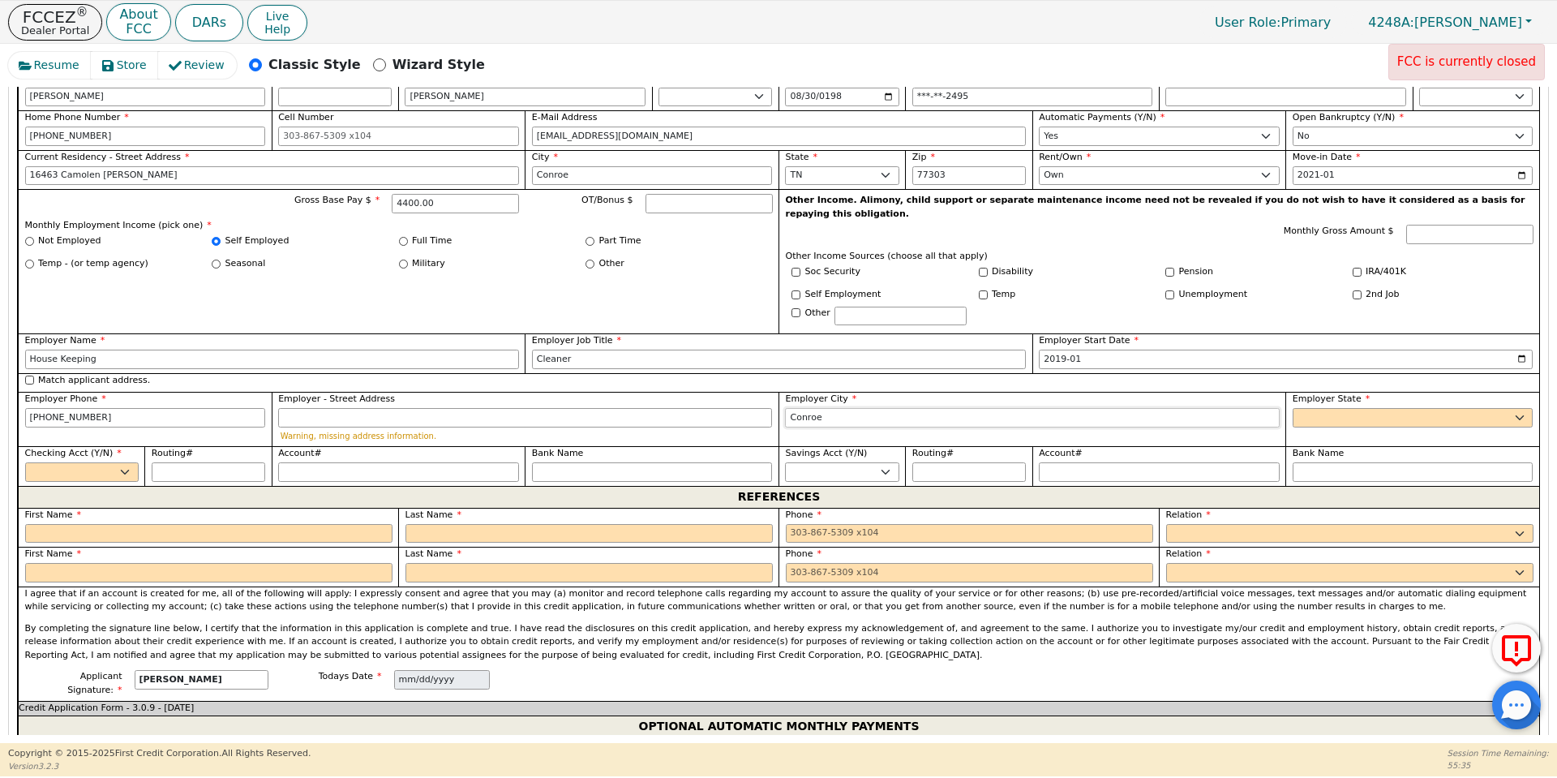
type input "Conroe"
select select "[GEOGRAPHIC_DATA]"
select select "y"
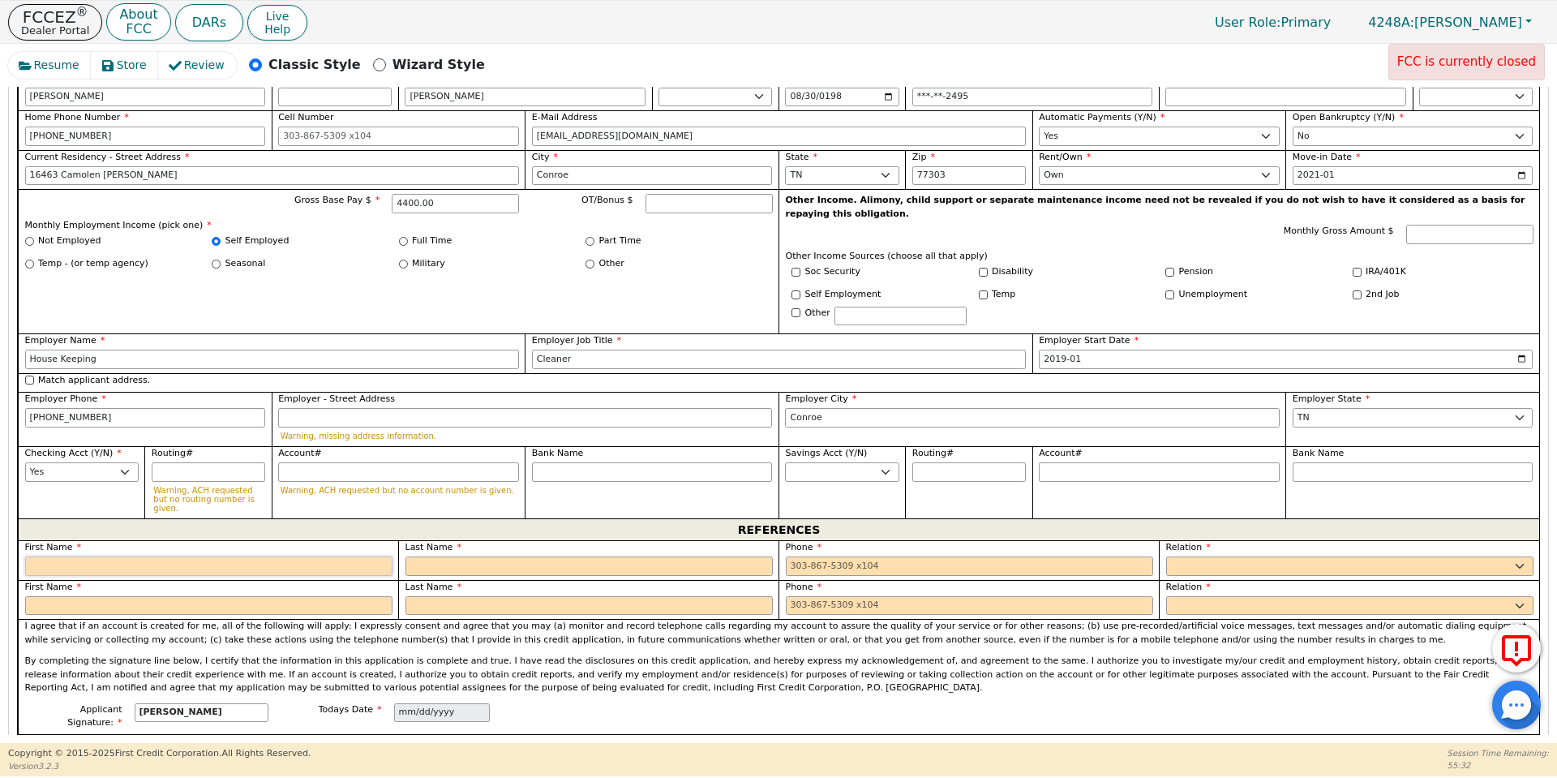
click at [168, 556] on input "text" at bounding box center [208, 565] width 367 height 19
type input "[PERSON_NAME]"
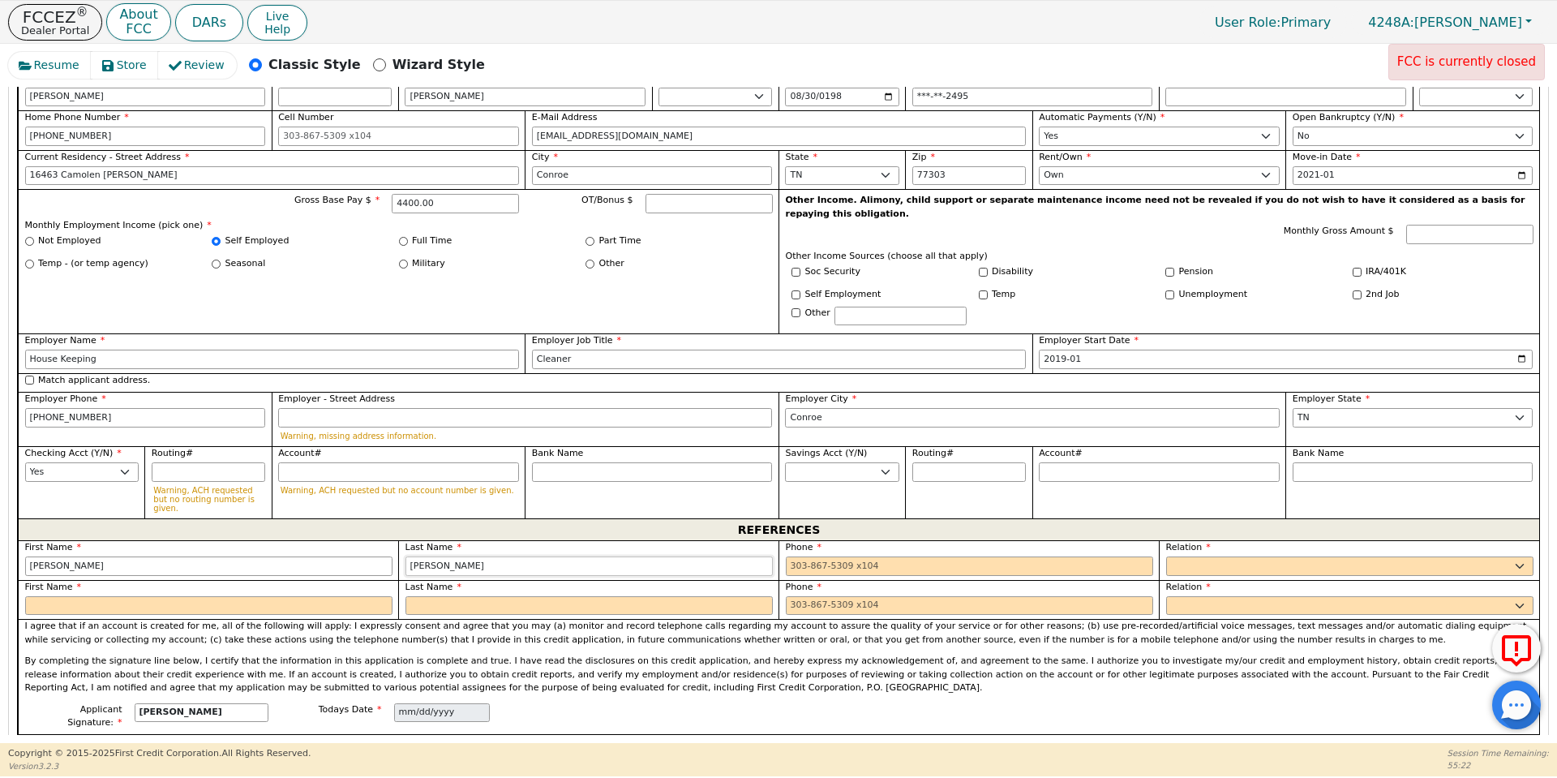
type input "[PERSON_NAME]"
type input "[PHONE_NUMBER]"
select select "FRIEND"
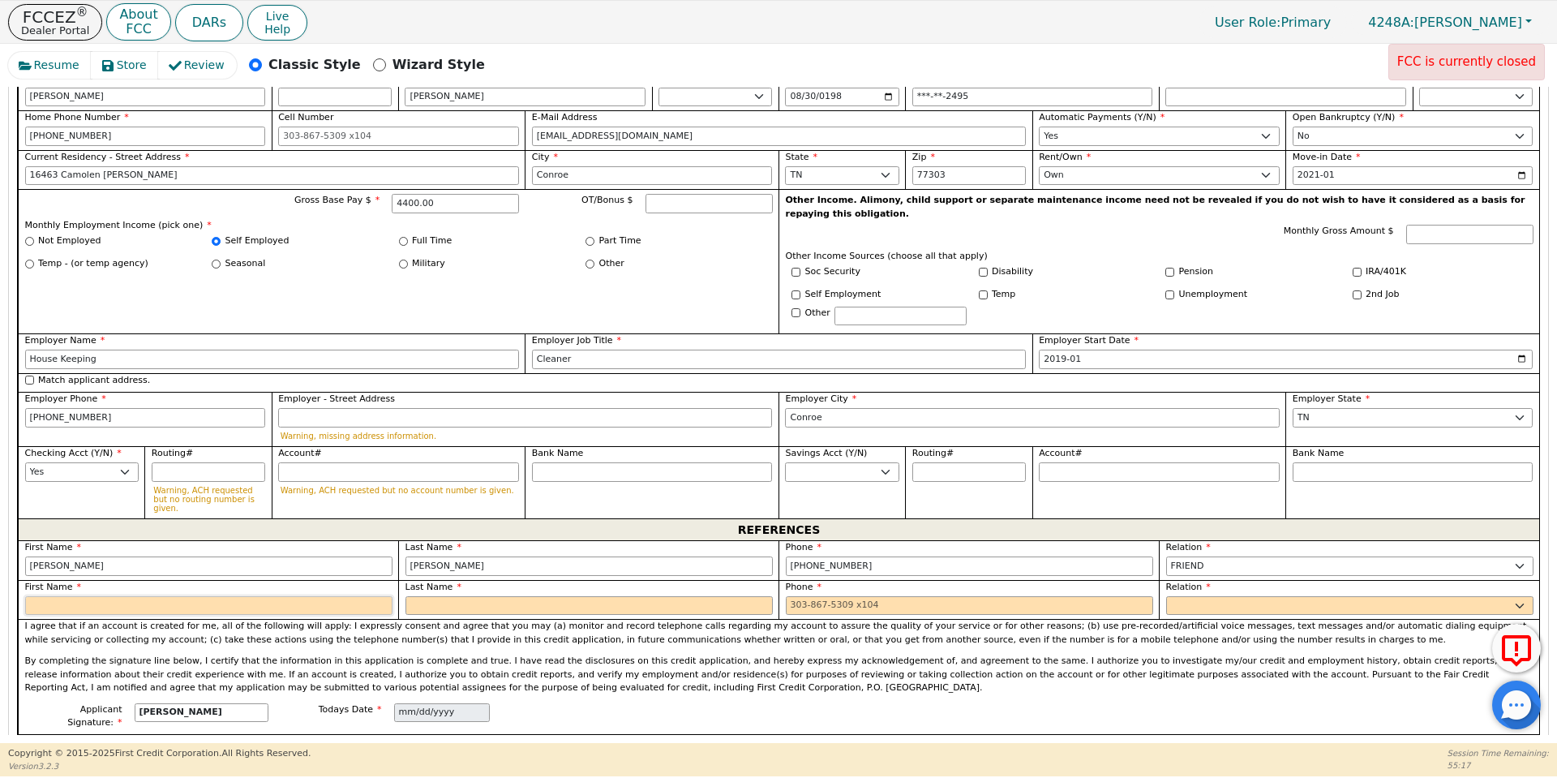
click at [297, 596] on input "text" at bounding box center [208, 605] width 367 height 19
type input "[PERSON_NAME]"
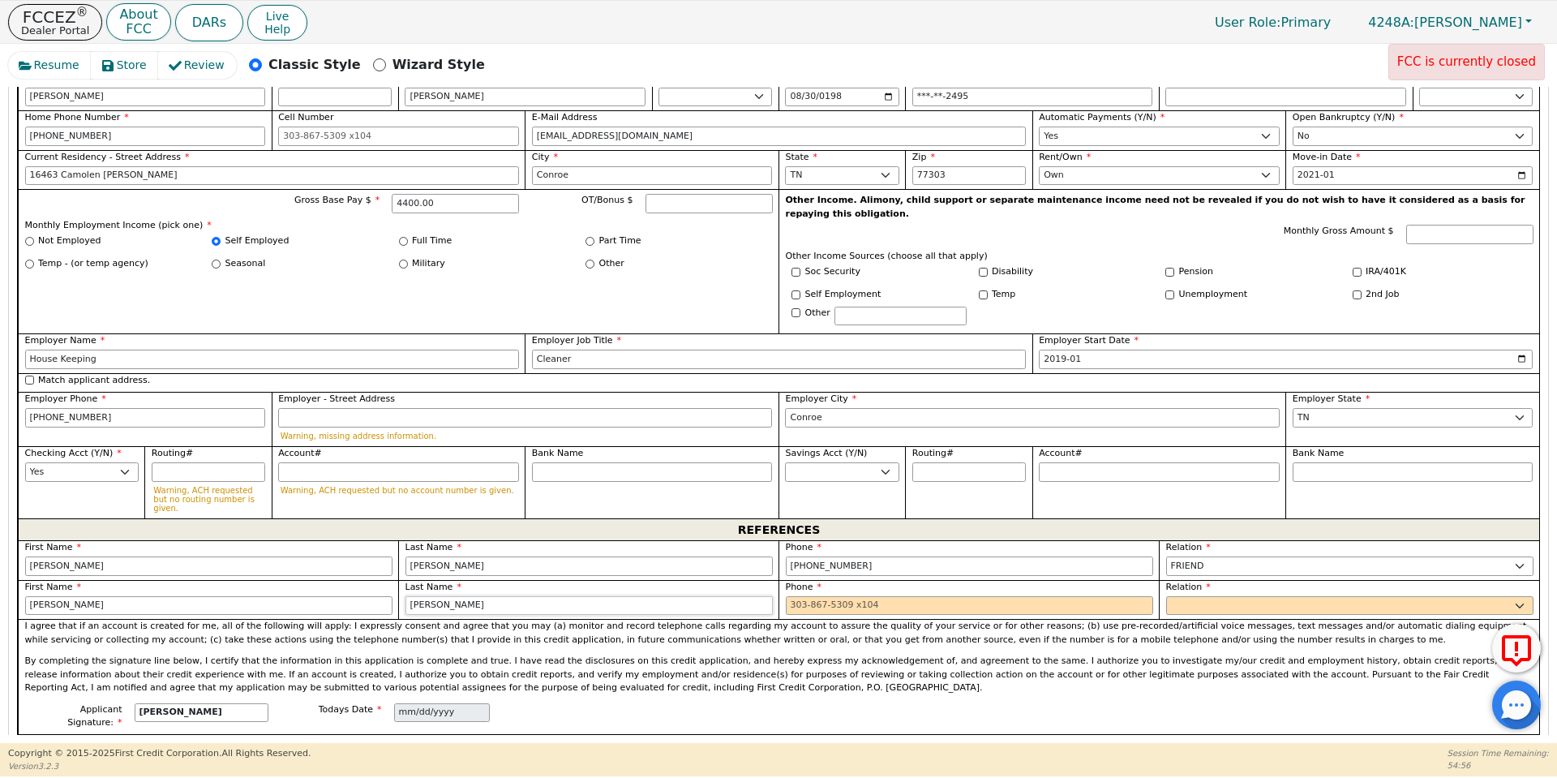
type input "[PERSON_NAME]"
type input "[PHONE_NUMBER] 2"
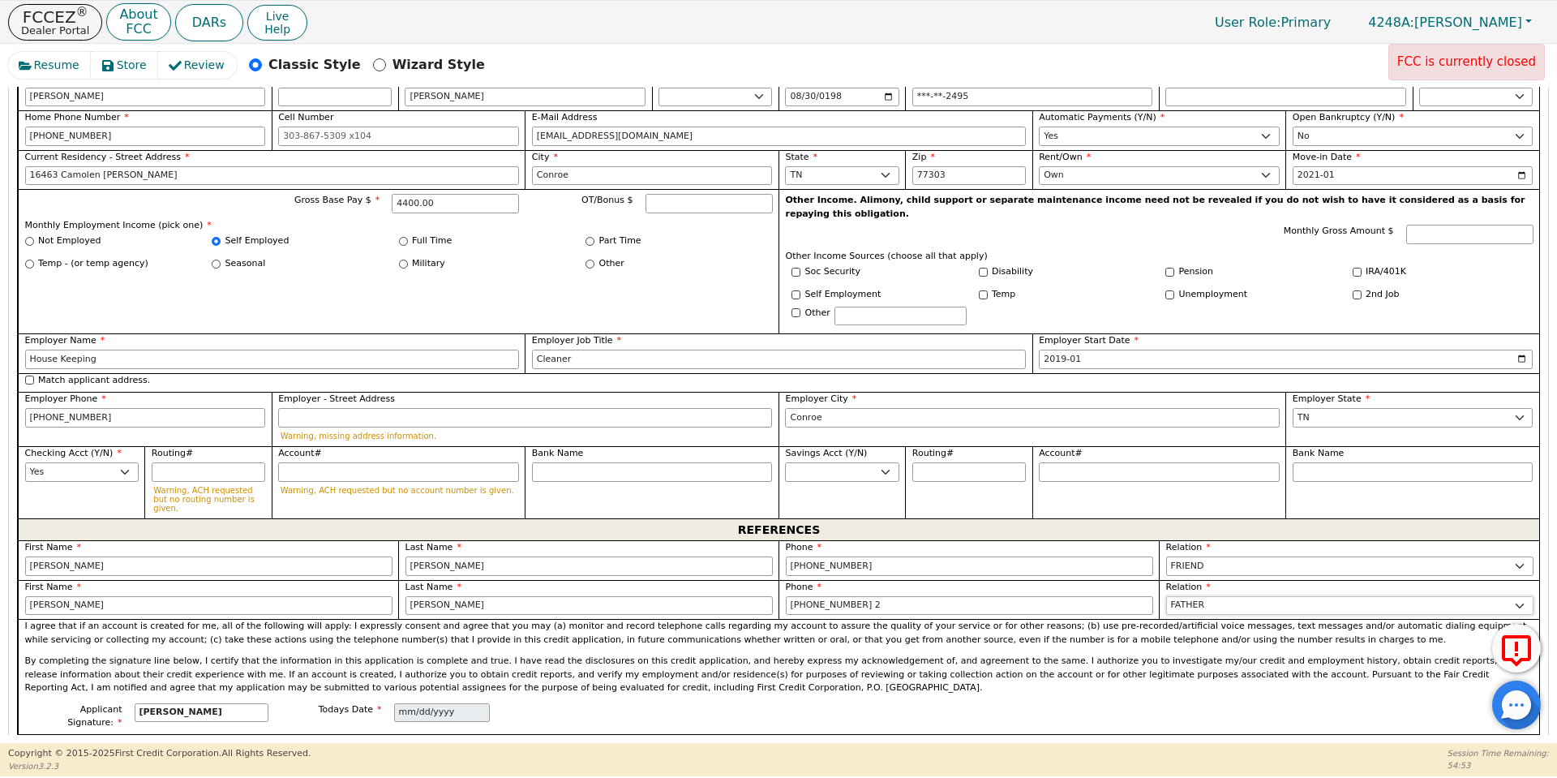
select select "FRIEND"
click at [910, 596] on input "[PHONE_NUMBER] 2" at bounding box center [969, 605] width 367 height 19
click at [761, 654] on p "By completing the signature line below, I certify that the information in this …" at bounding box center [779, 674] width 1508 height 41
type input "[PHONE_NUMBER]"
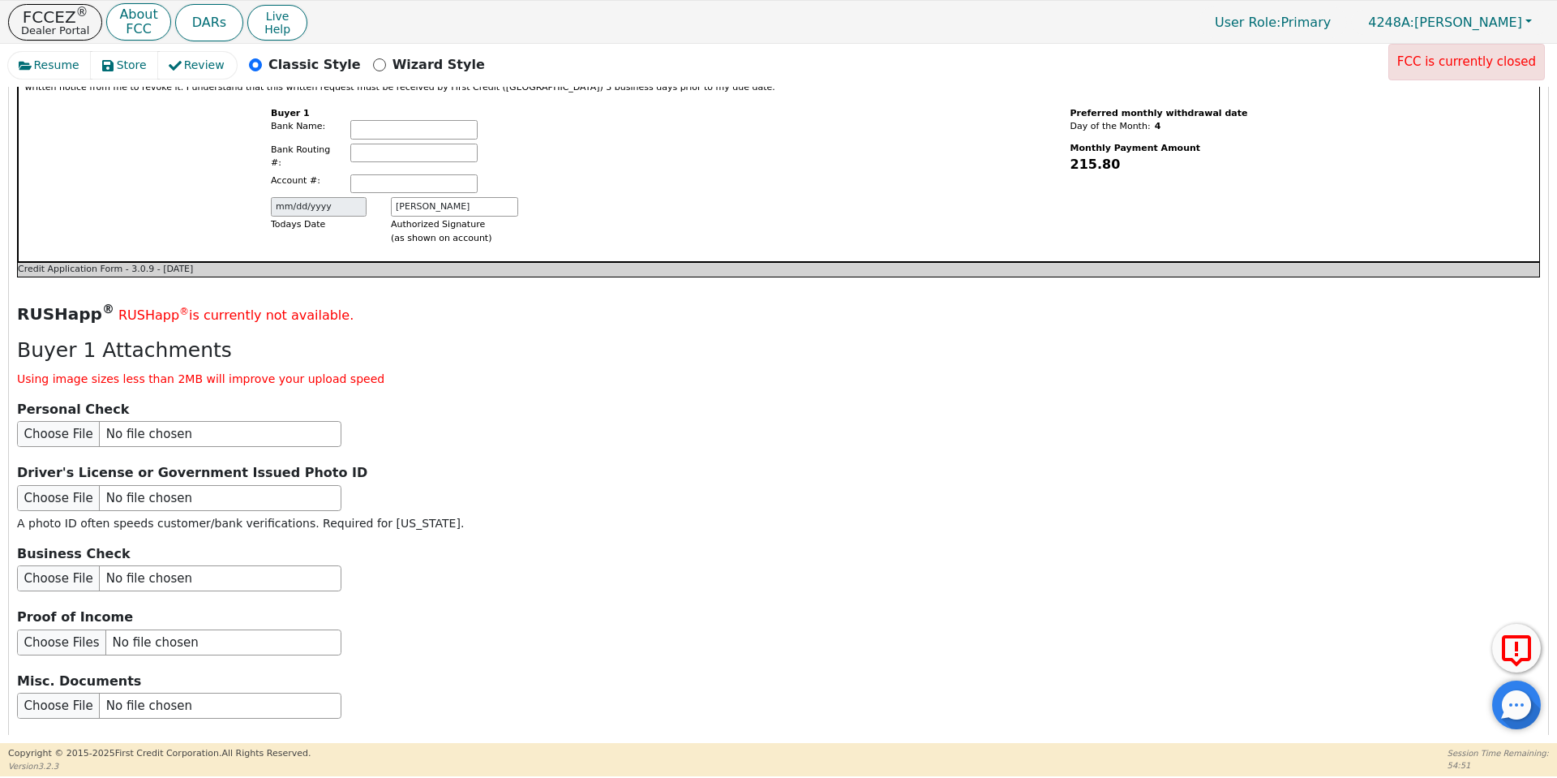
scroll to position [1920, 0]
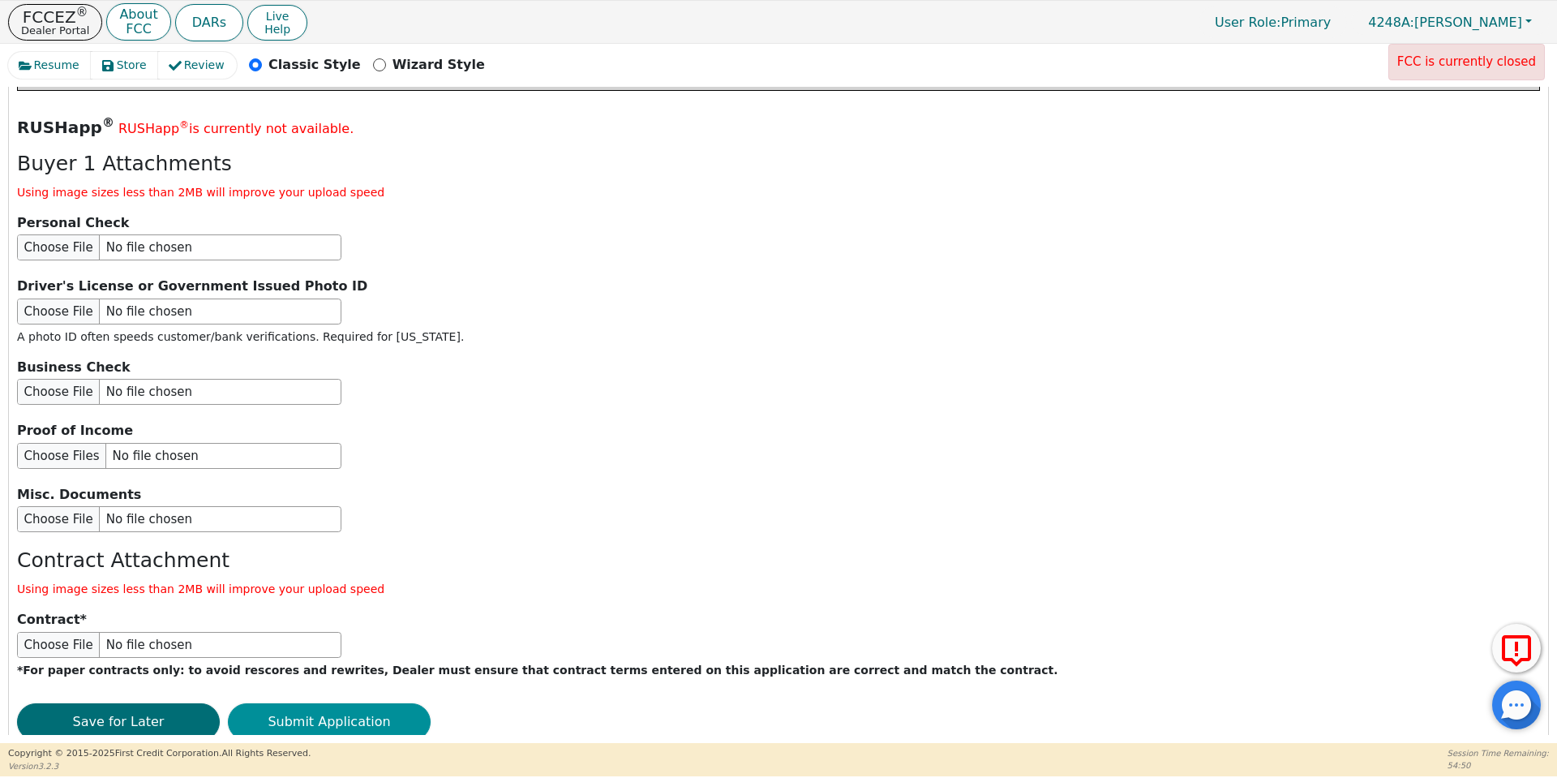
click at [359, 703] on button "Submit Application" at bounding box center [329, 721] width 203 height 37
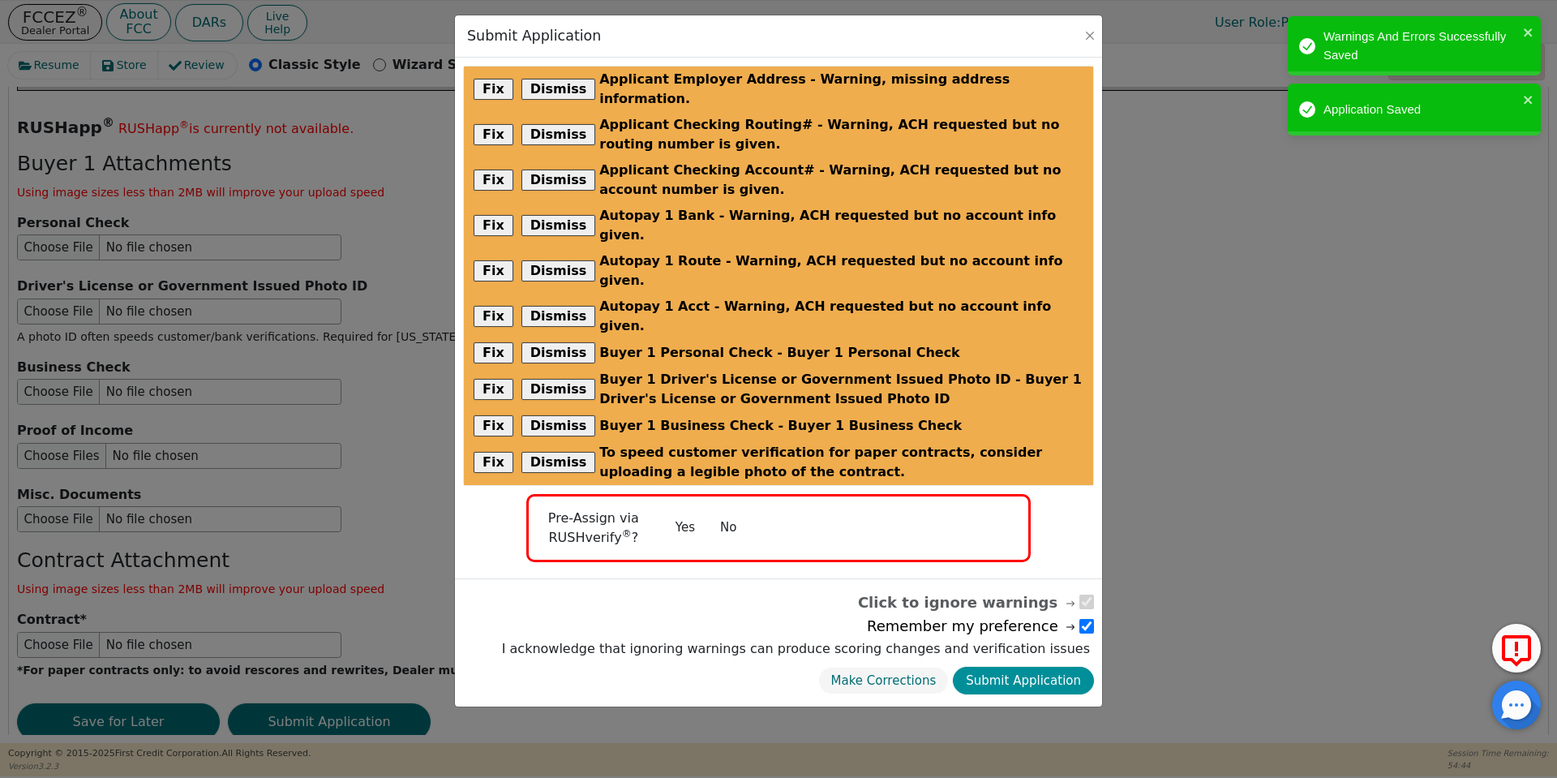
click at [1065, 666] on button "Submit Application" at bounding box center [1023, 680] width 141 height 28
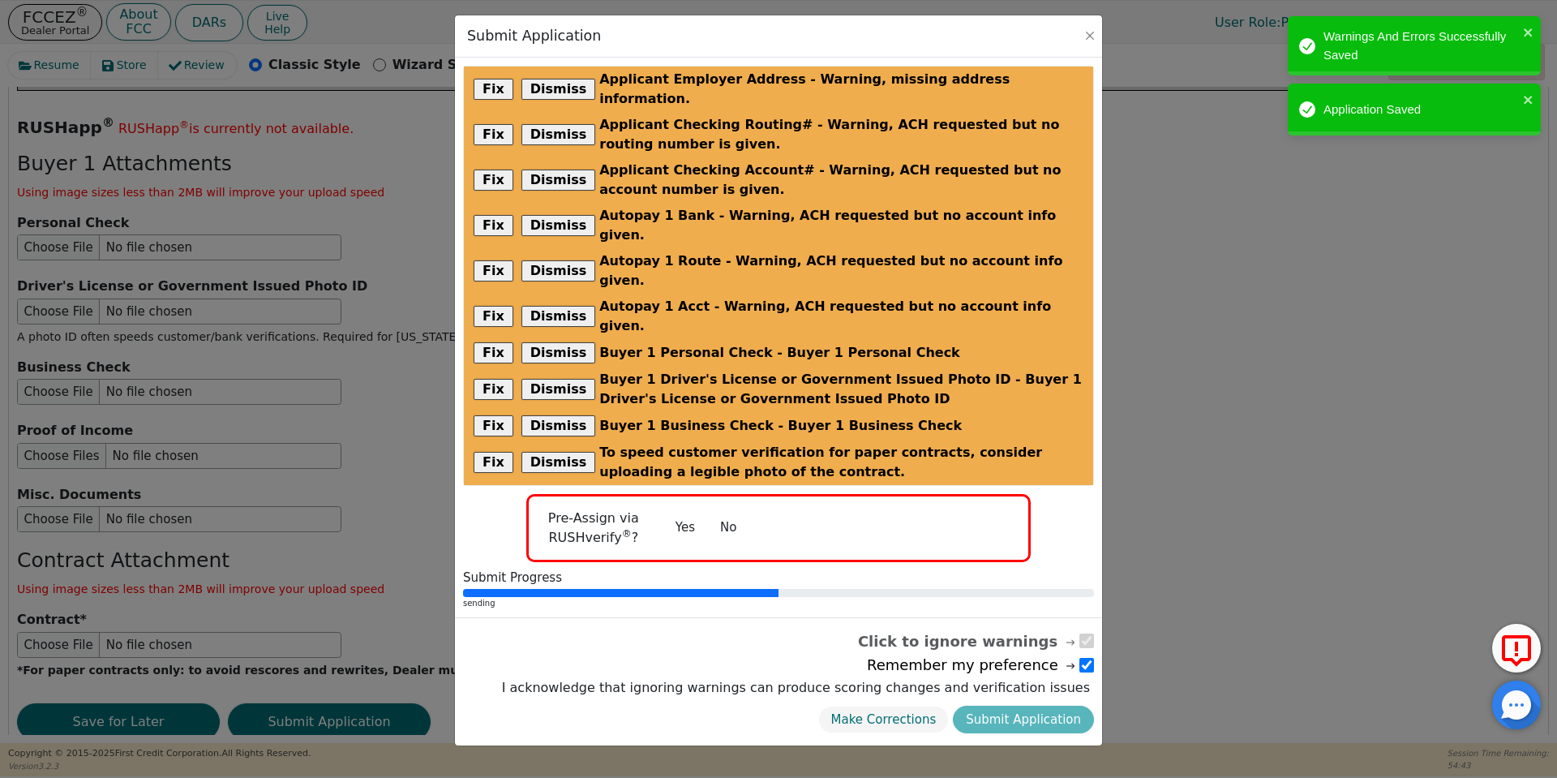
radio input "false"
checkbox input "false"
